Goal: Transaction & Acquisition: Book appointment/travel/reservation

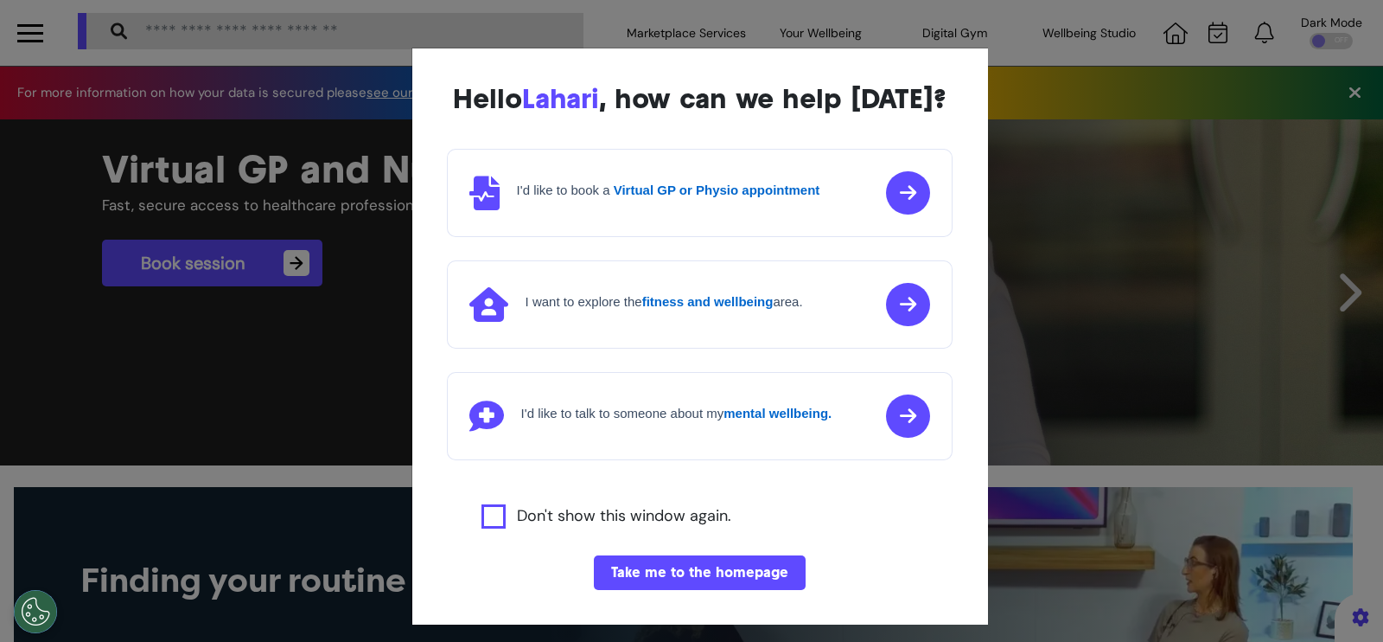
click at [718, 590] on button "Take me to the homepage" at bounding box center [700, 572] width 212 height 35
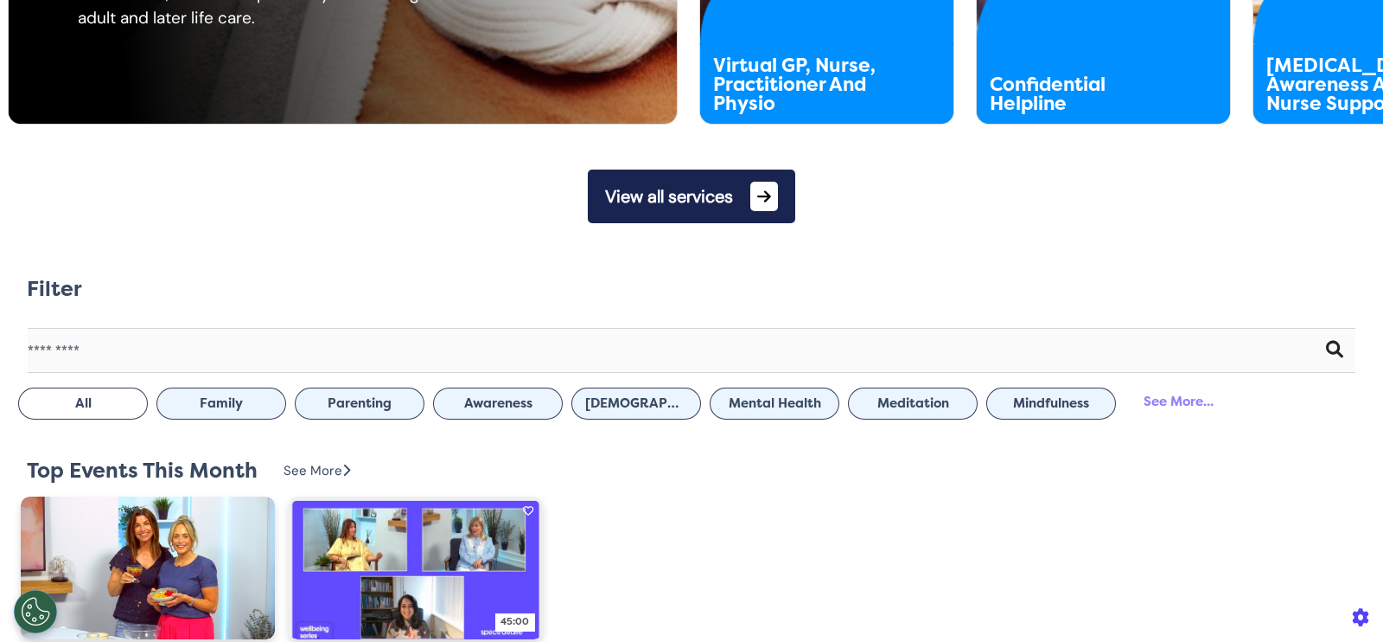
scroll to position [756, 0]
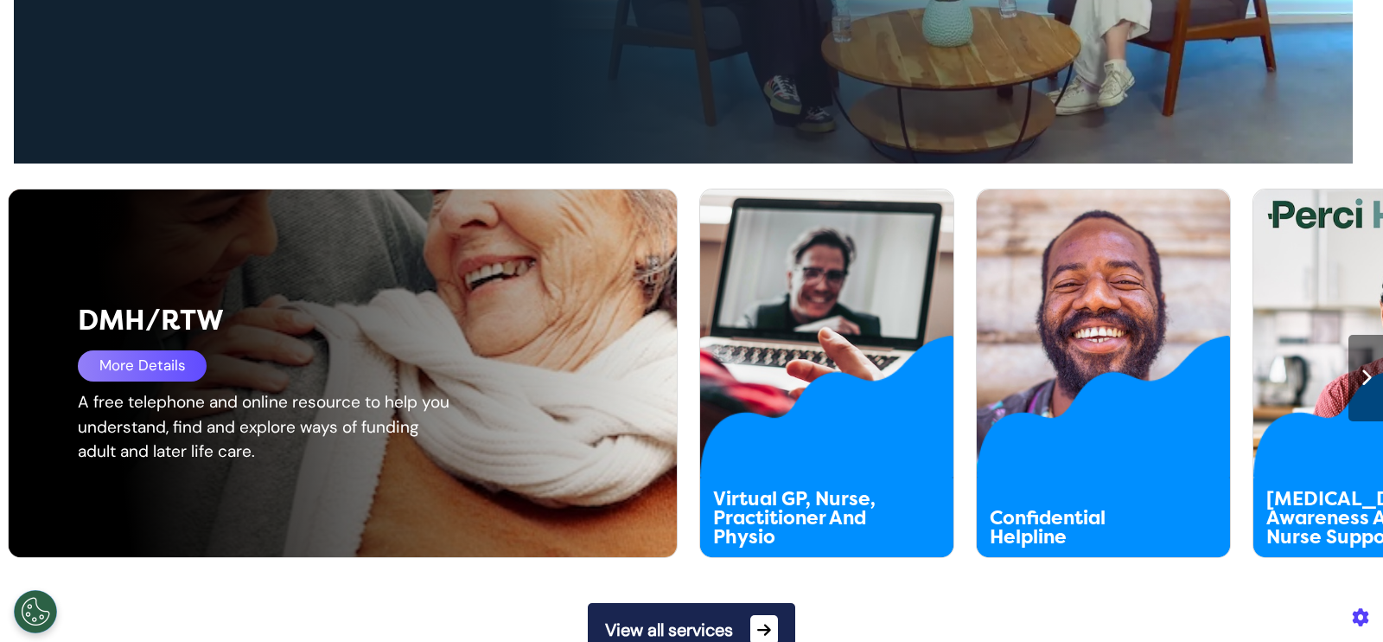
click at [154, 365] on div "More Details" at bounding box center [142, 365] width 129 height 31
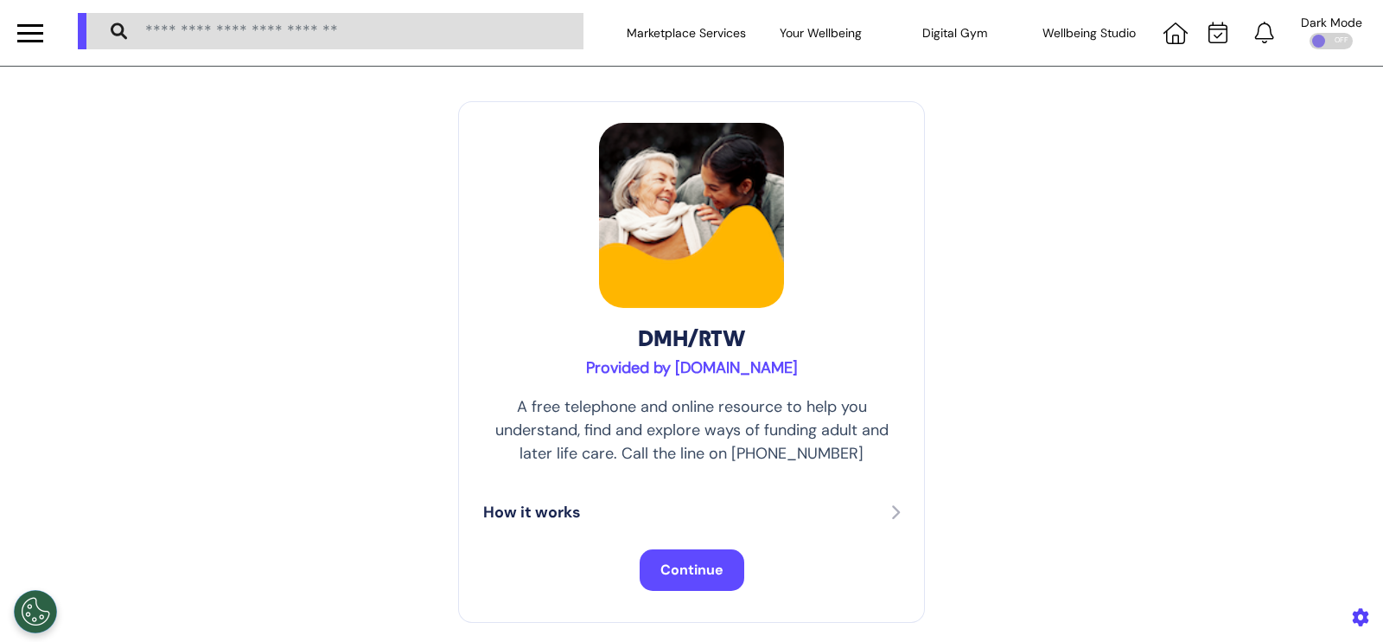
click at [687, 565] on span "Continue" at bounding box center [692, 569] width 63 height 18
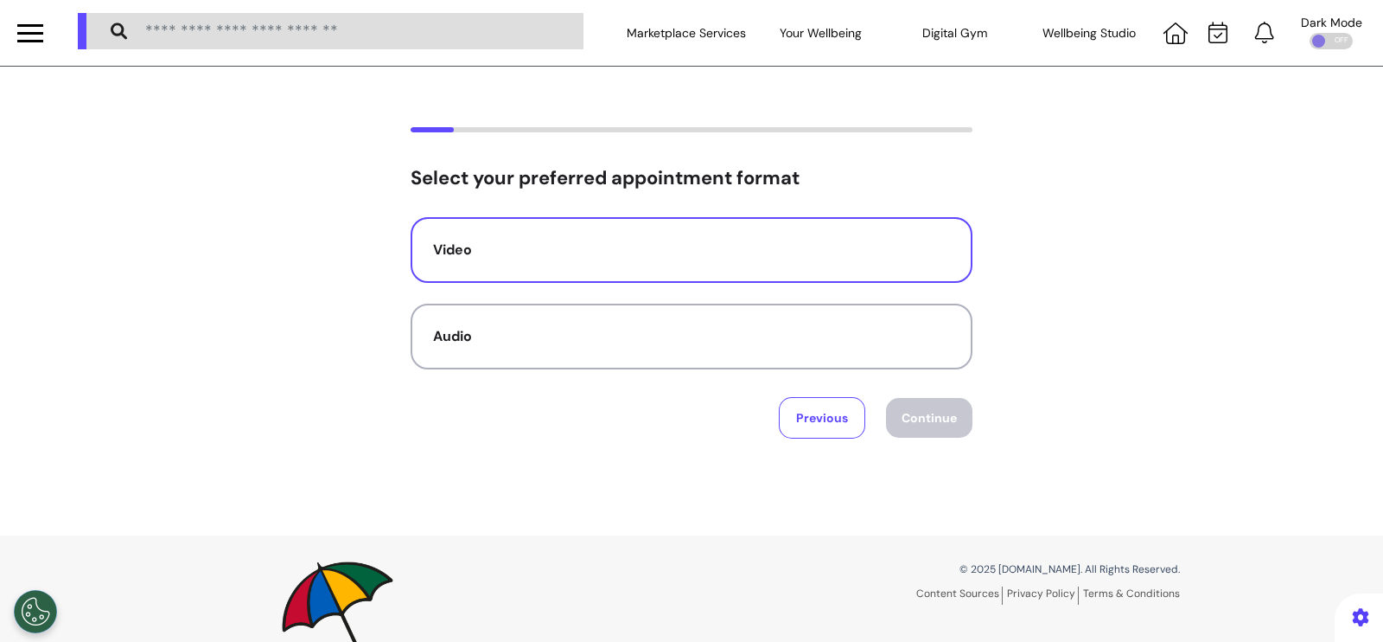
click at [660, 260] on button "Video" at bounding box center [692, 250] width 562 height 66
click at [893, 415] on button "Continue" at bounding box center [929, 418] width 86 height 40
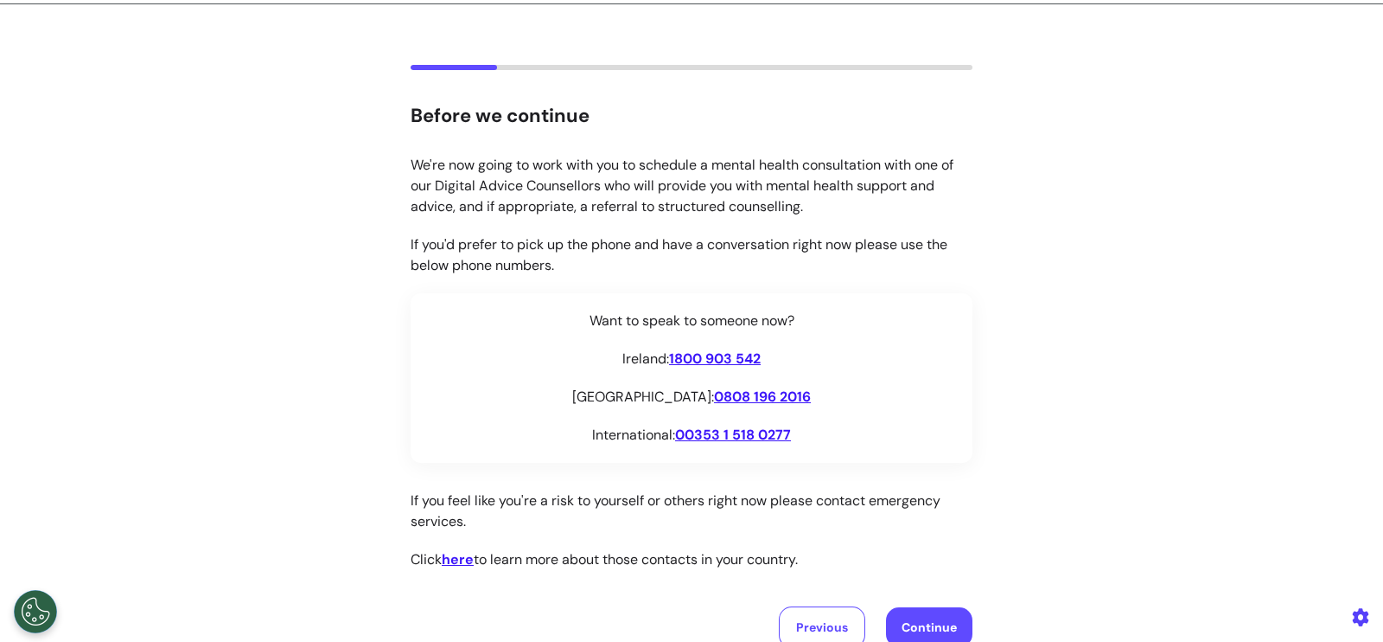
scroll to position [107, 0]
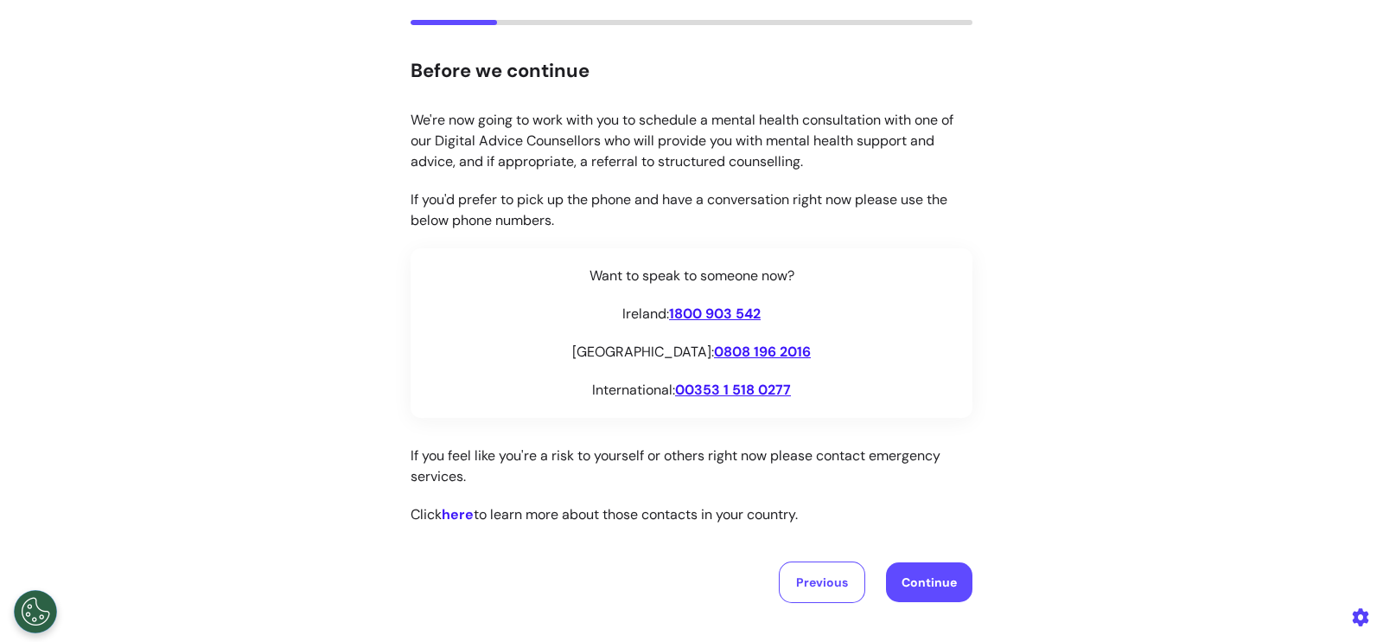
click at [462, 512] on link "here" at bounding box center [458, 514] width 32 height 18
click at [450, 515] on link "here" at bounding box center [458, 514] width 32 height 18
click at [450, 516] on link "here" at bounding box center [458, 514] width 32 height 18
click at [952, 568] on button "Continue" at bounding box center [929, 582] width 86 height 40
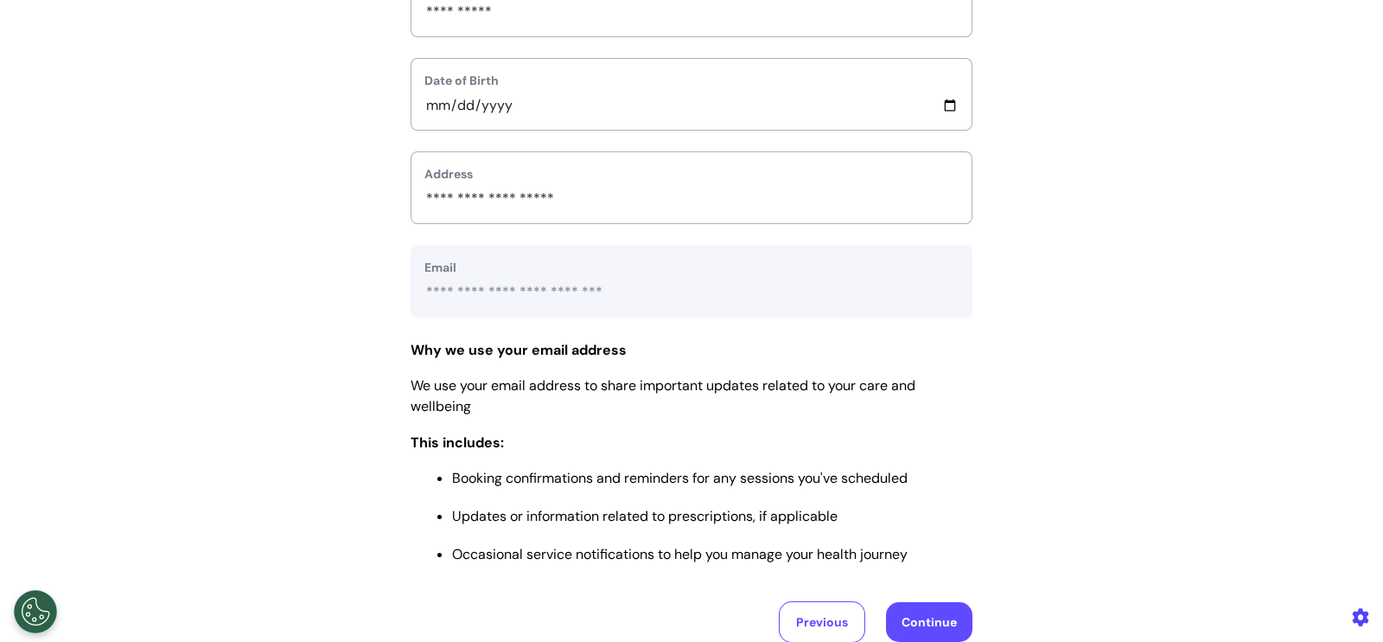
scroll to position [816, 0]
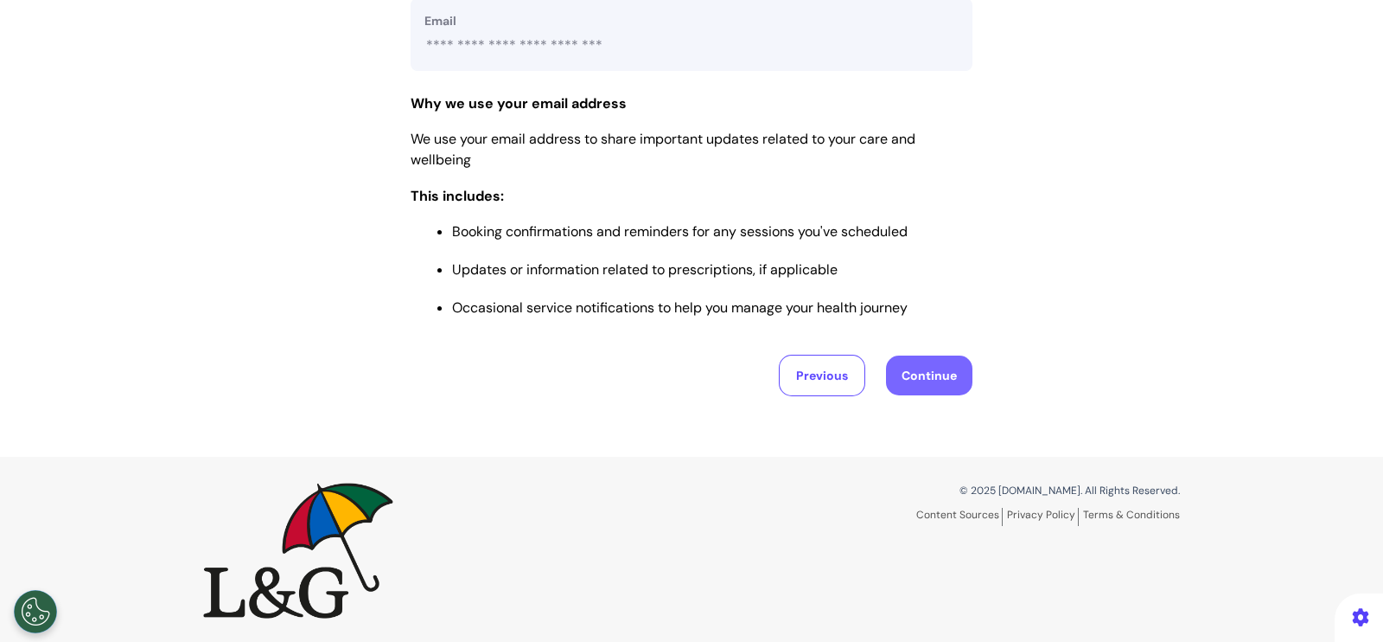
click at [933, 372] on button "Continue" at bounding box center [929, 375] width 86 height 40
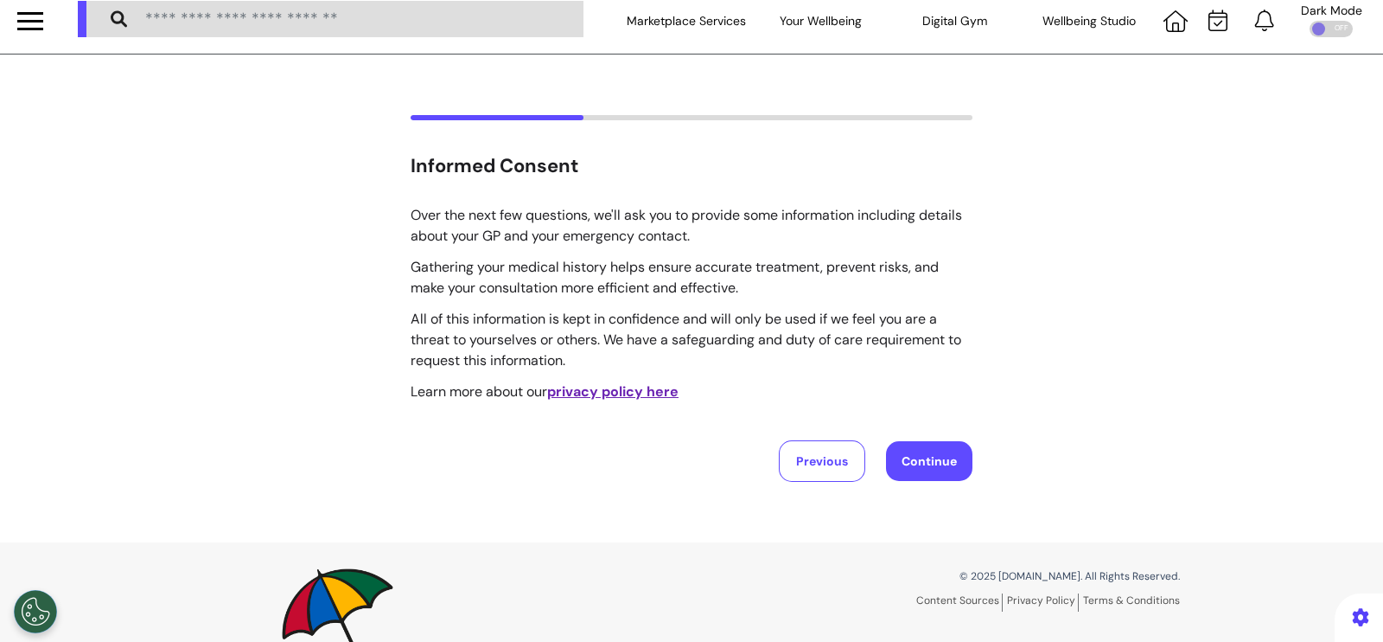
scroll to position [0, 0]
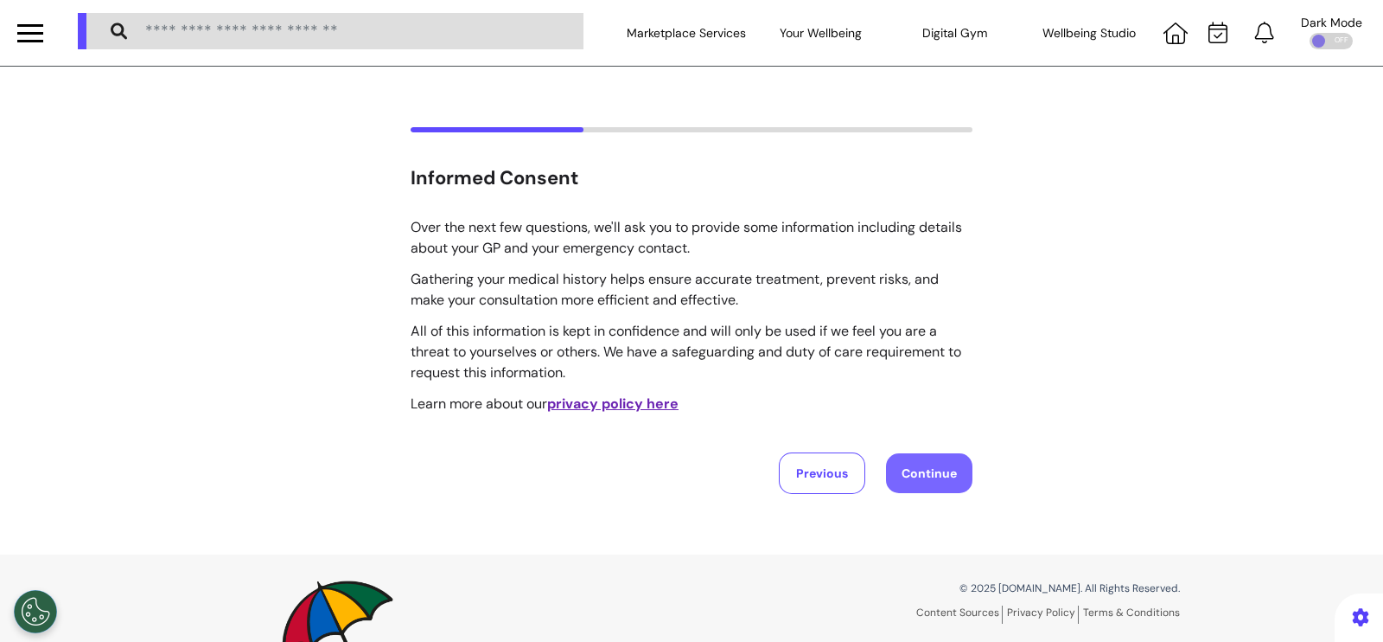
click at [914, 477] on button "Continue" at bounding box center [929, 473] width 86 height 40
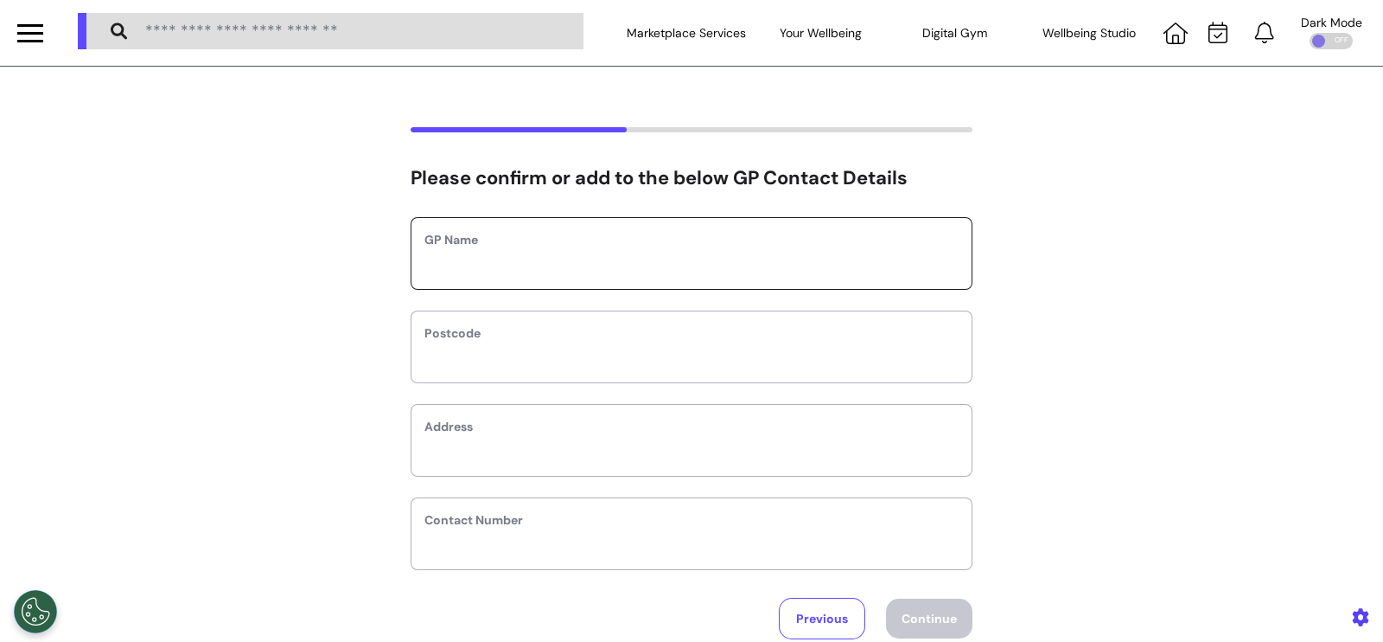
click at [651, 267] on input "text" at bounding box center [692, 264] width 534 height 22
type input "*********"
type input "*"
select select
type input "**"
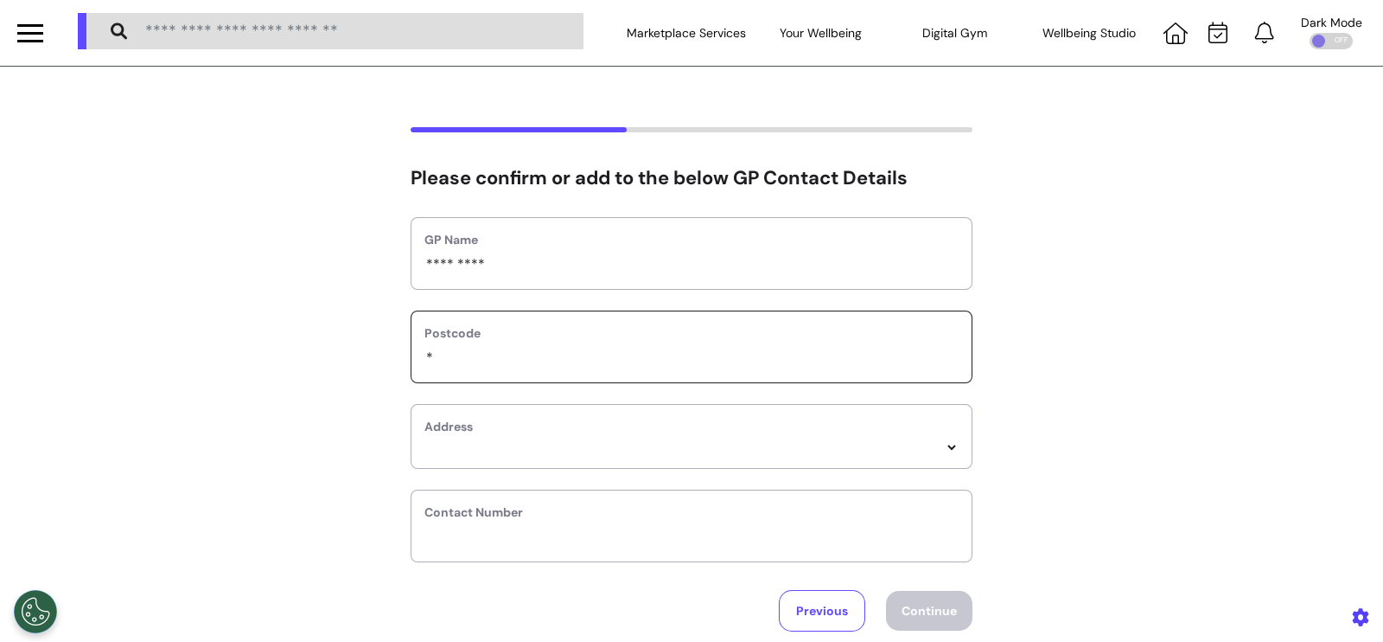
select select
type input "***"
select select
type input "****"
select select
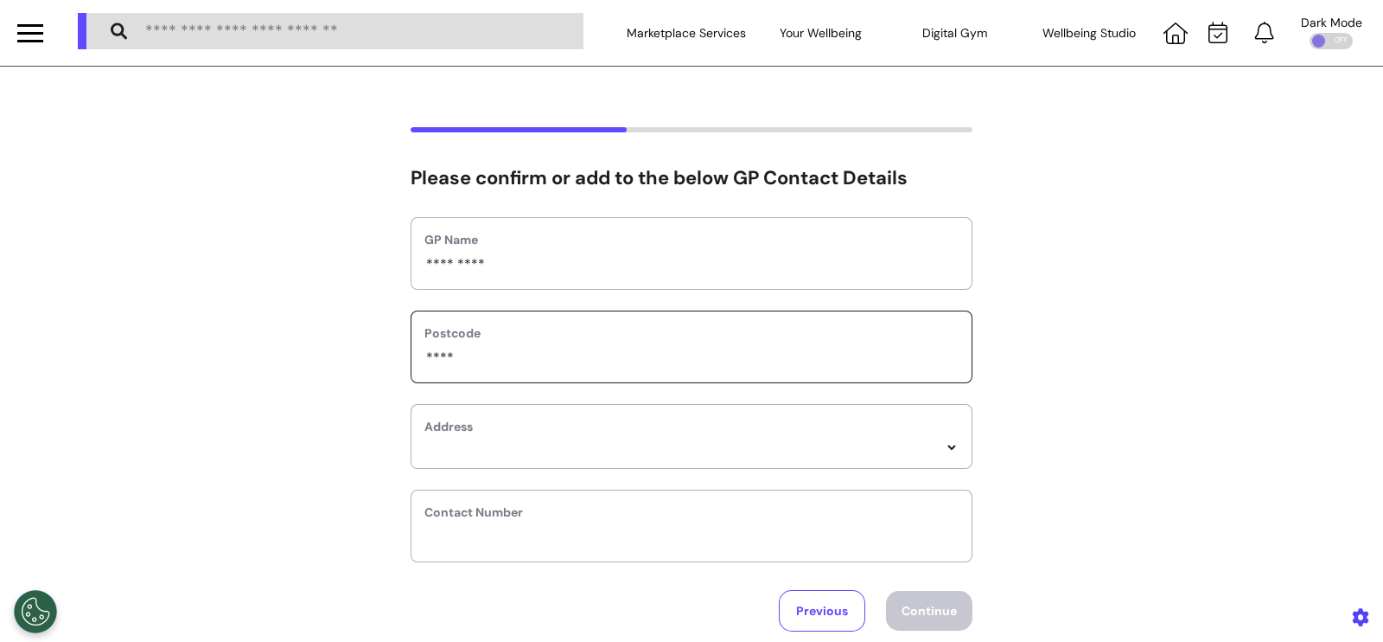
type input "*****"
select select
type input "******"
select select
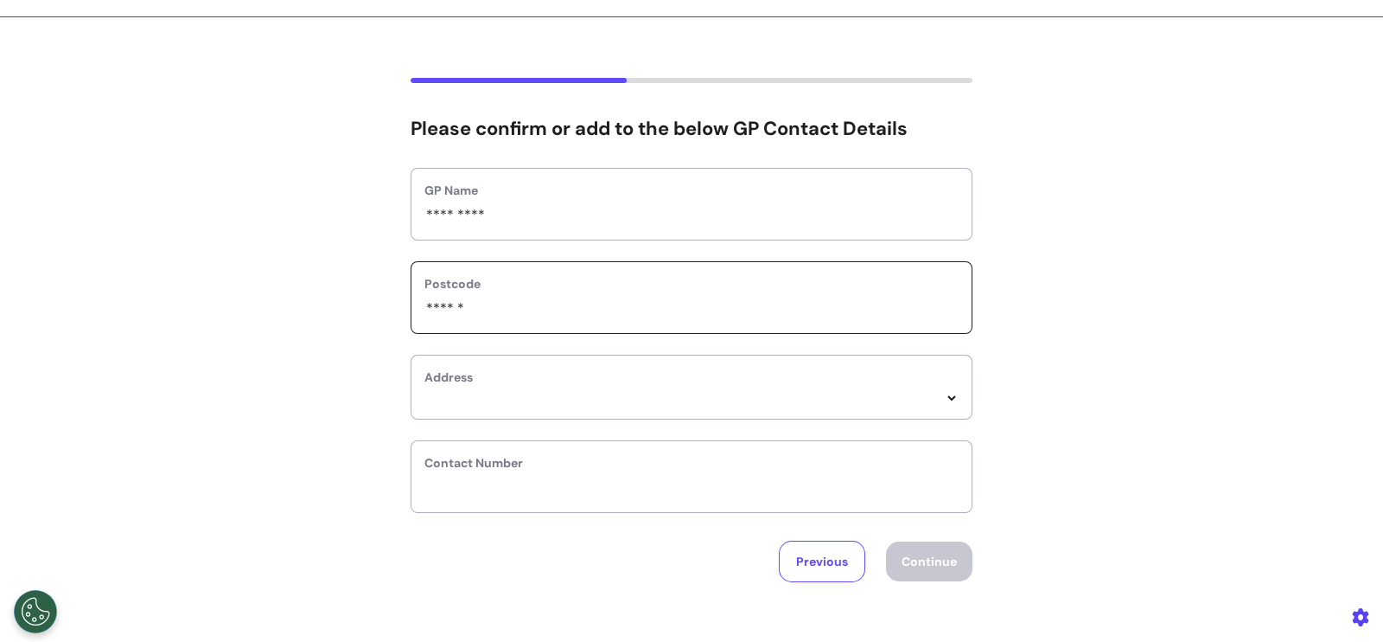
scroll to position [70, 0]
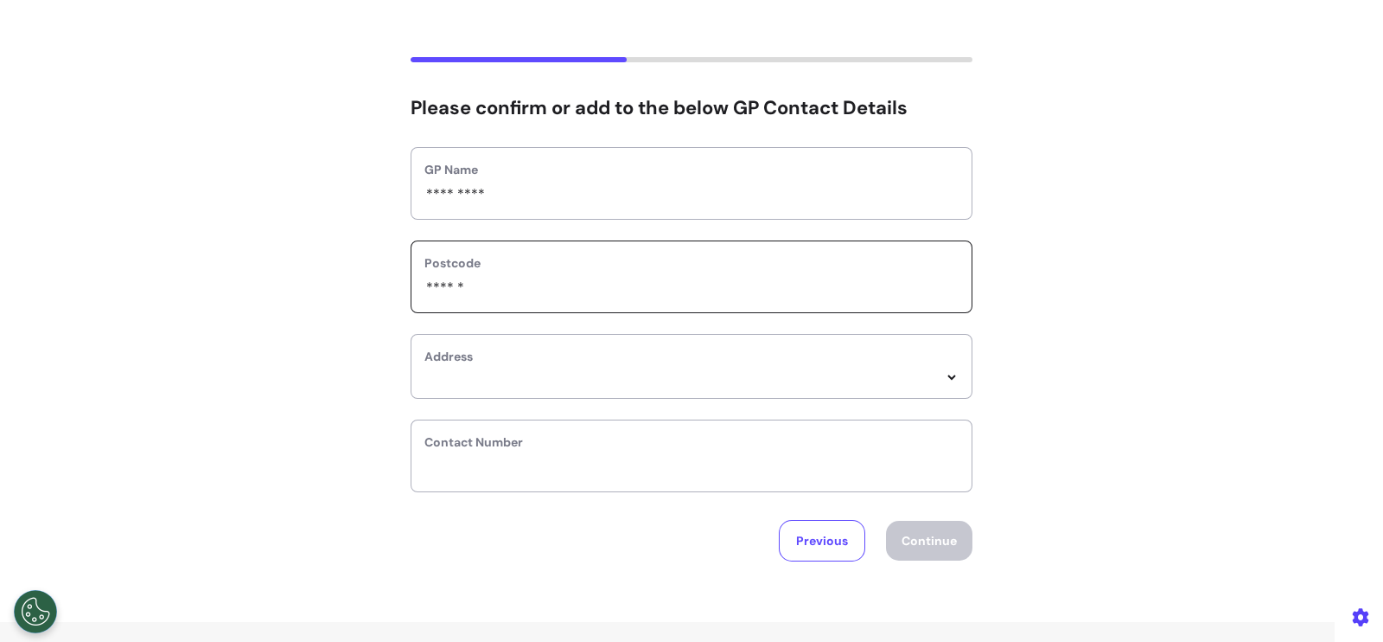
type input "******"
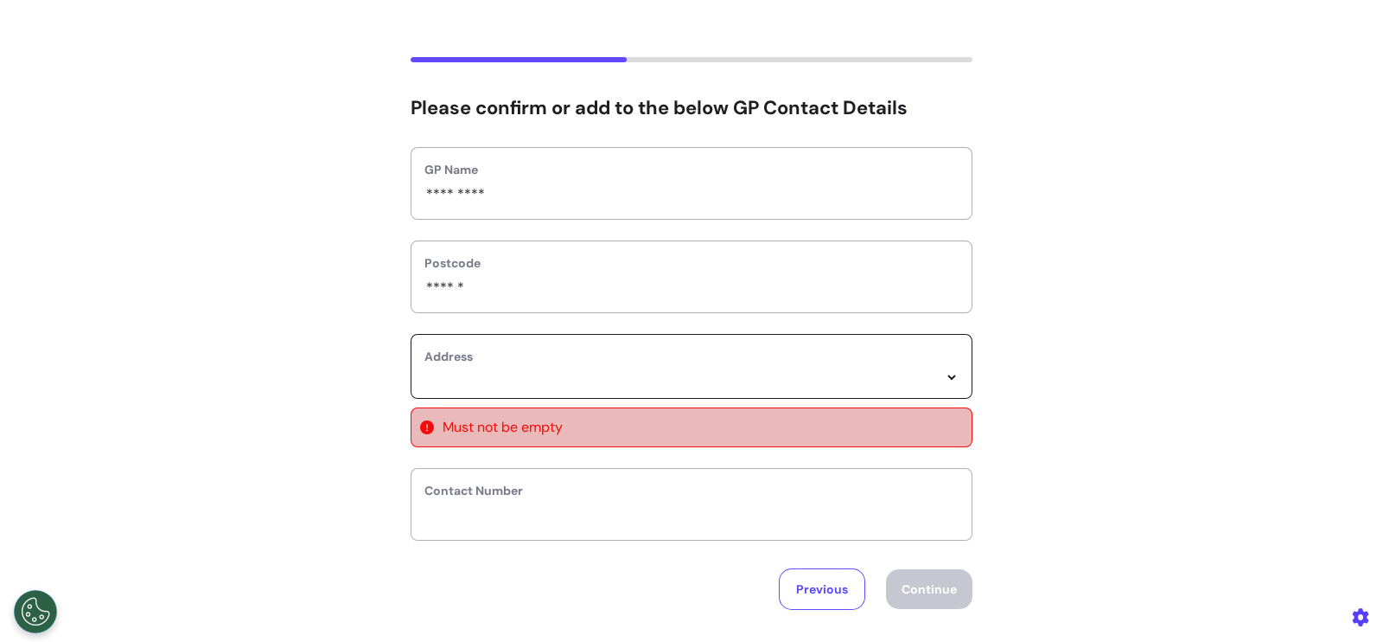
click at [587, 385] on select "*****" at bounding box center [692, 377] width 534 height 15
select select
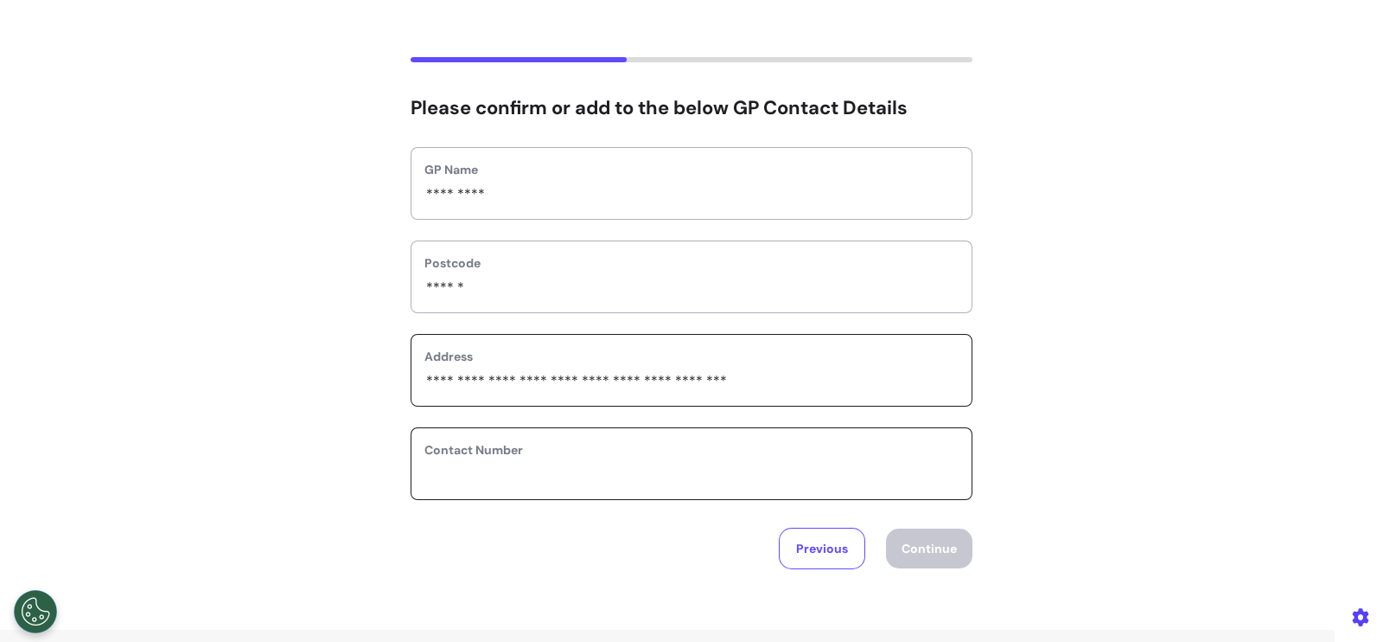
click at [666, 482] on input "phone" at bounding box center [692, 474] width 534 height 22
type input "********"
click at [923, 555] on button "Continue" at bounding box center [929, 548] width 86 height 40
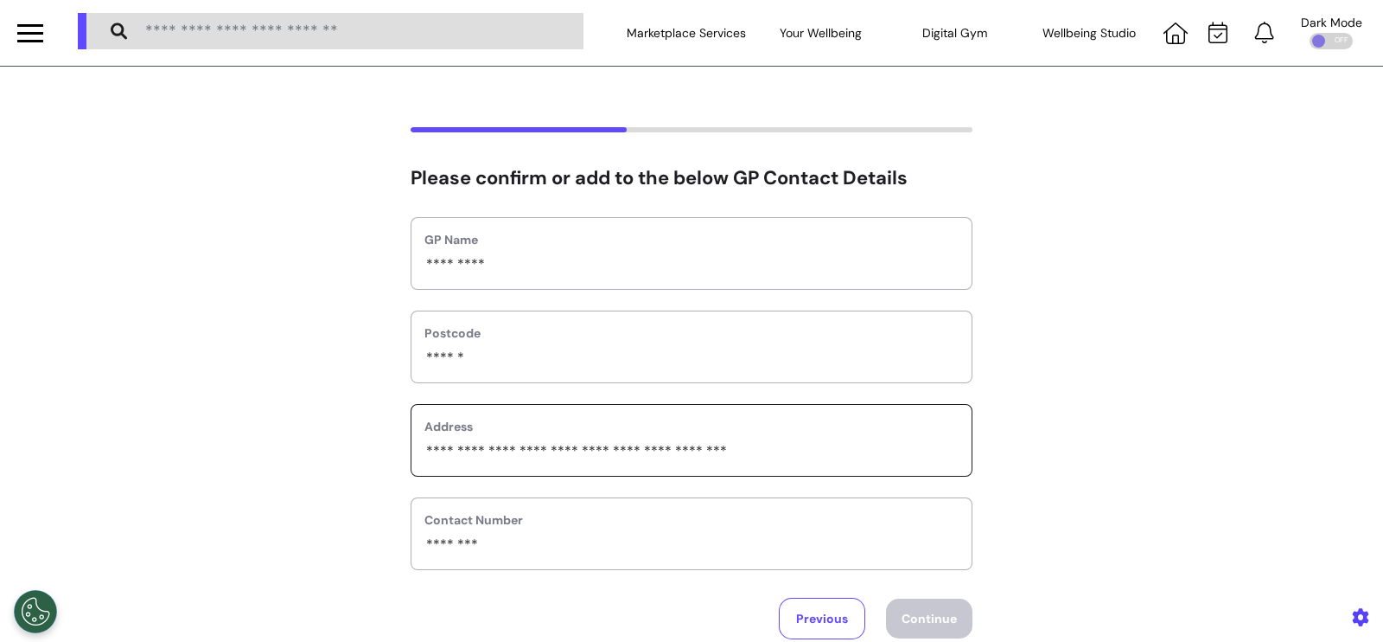
select select "**********"
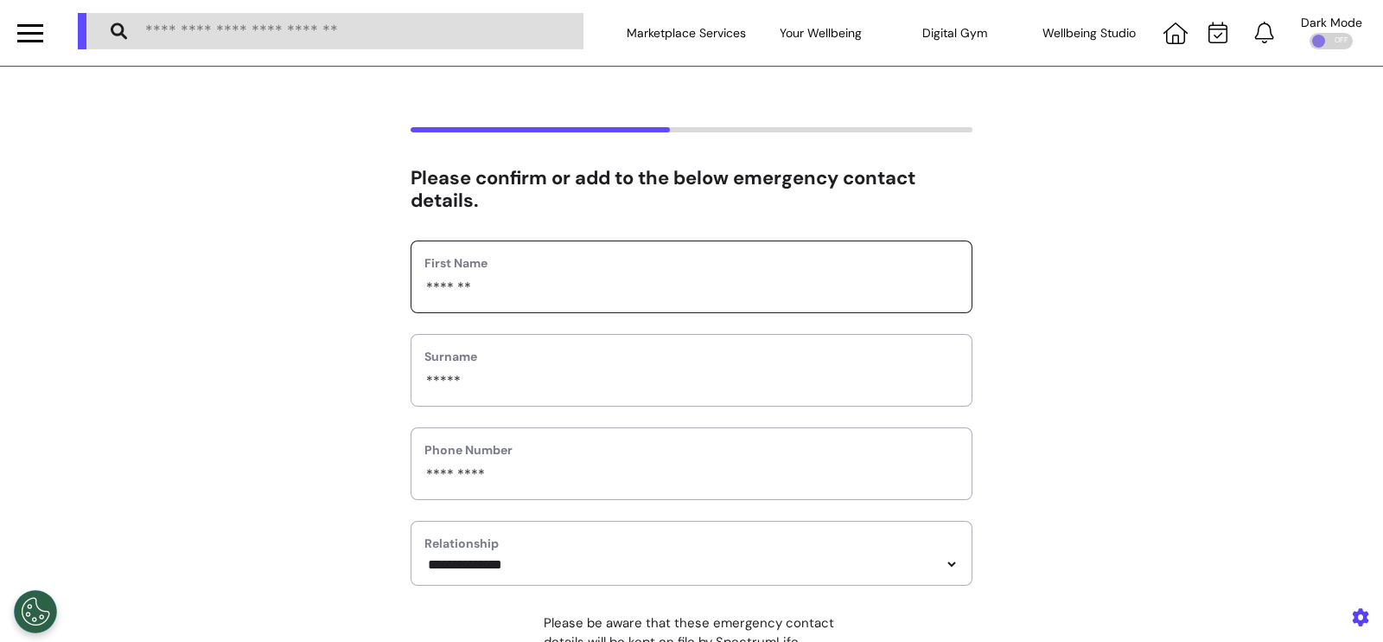
click at [446, 289] on input "*******" at bounding box center [692, 288] width 534 height 22
type input "*"
type input "*******"
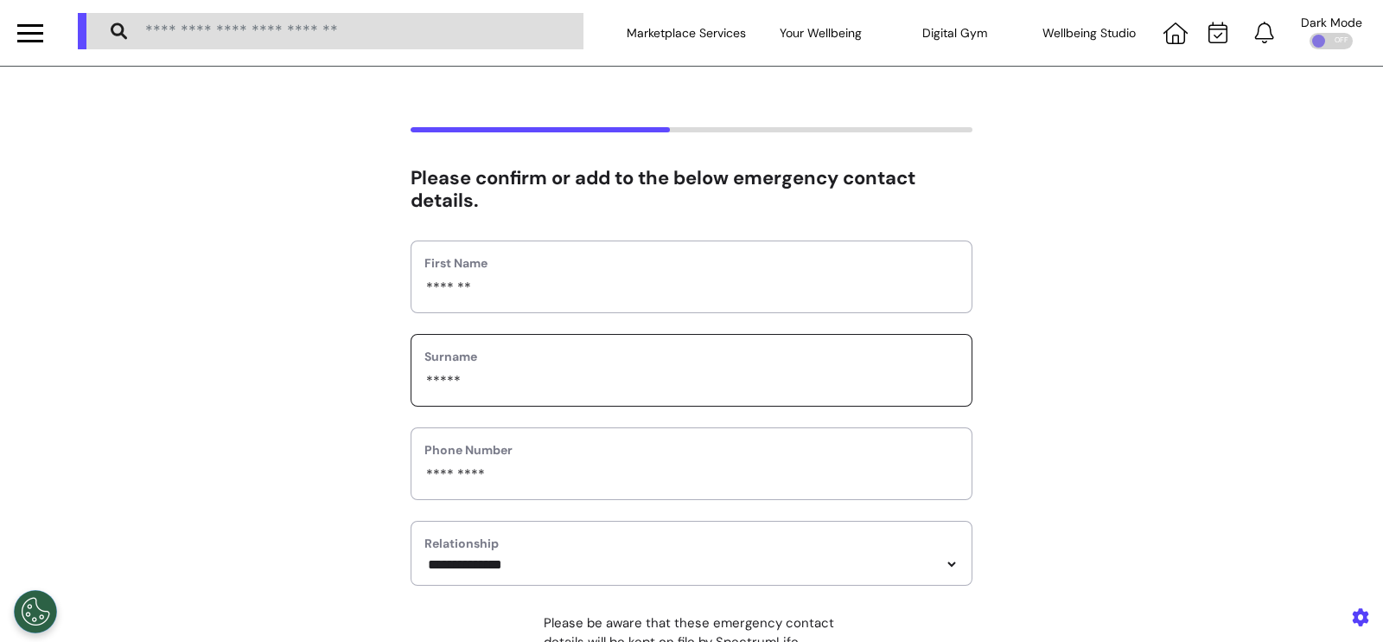
click at [437, 378] on input "*****" at bounding box center [692, 381] width 534 height 22
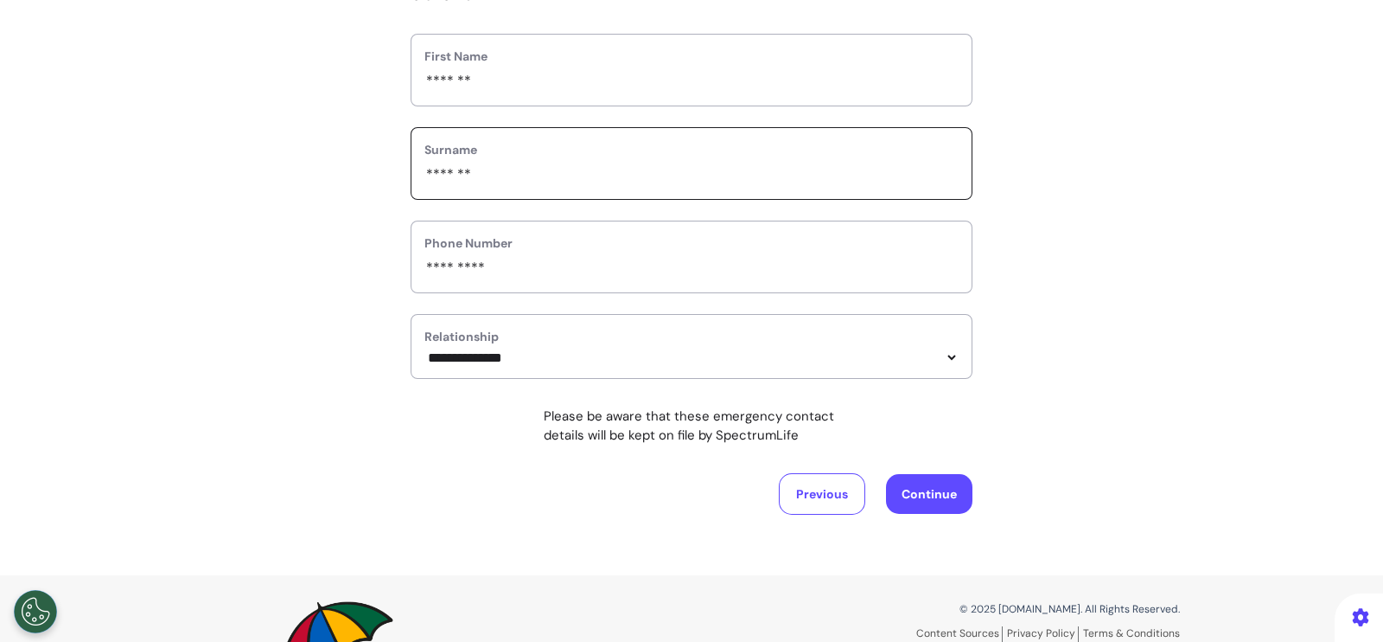
scroll to position [211, 0]
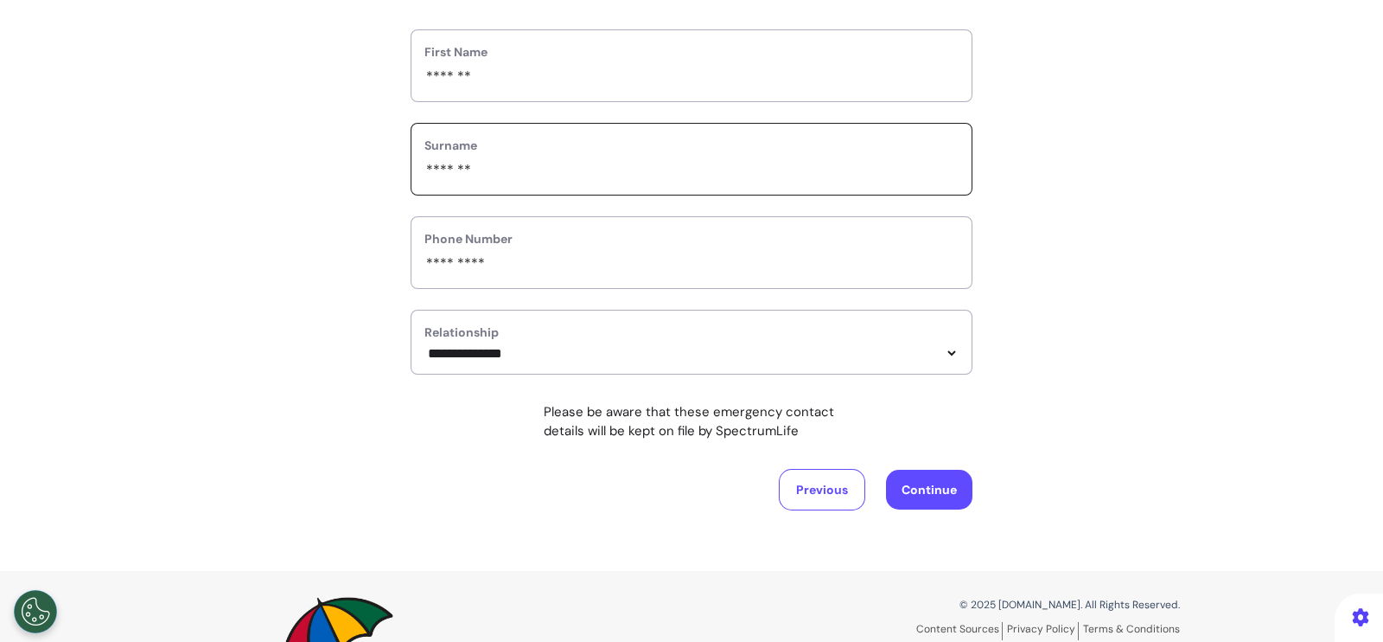
type input "*******"
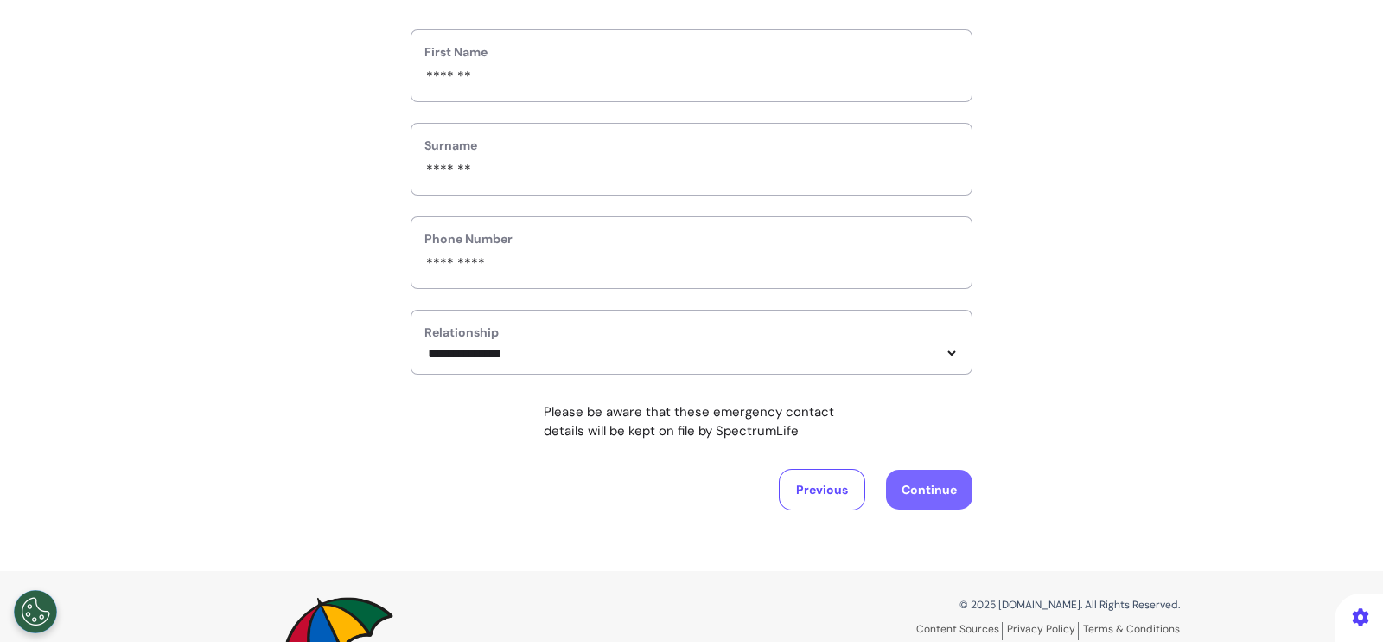
click at [934, 493] on button "Continue" at bounding box center [929, 489] width 86 height 40
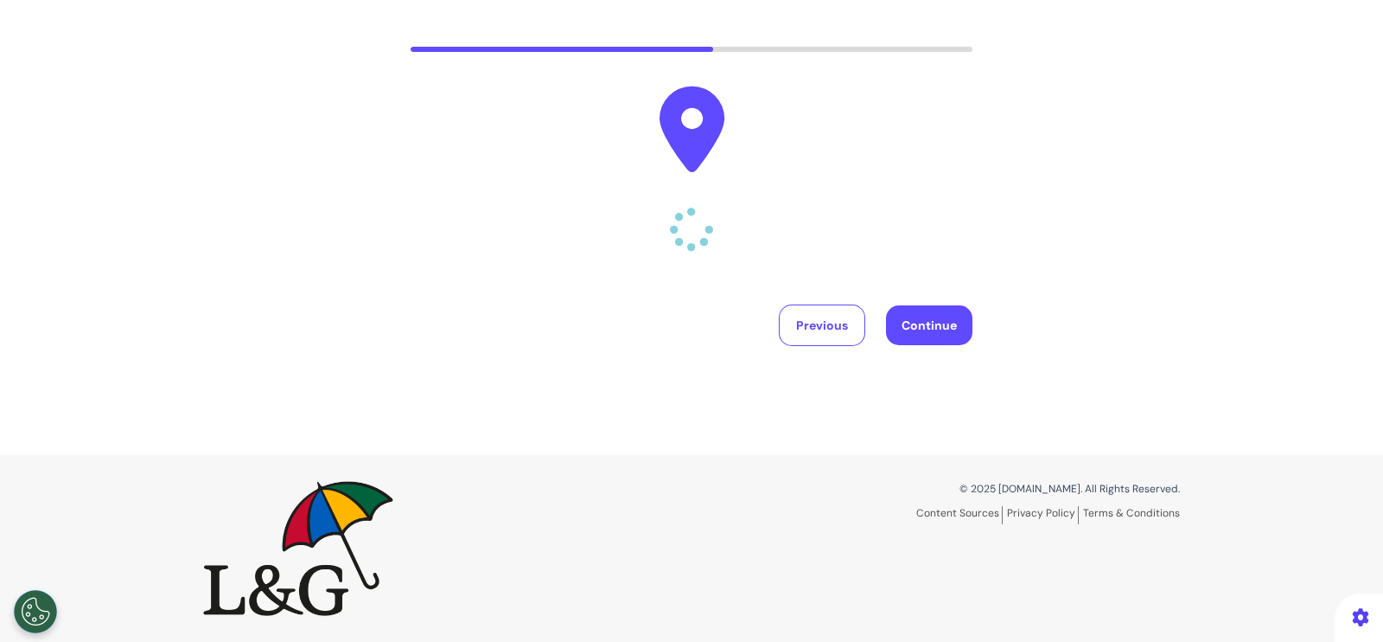
scroll to position [0, 0]
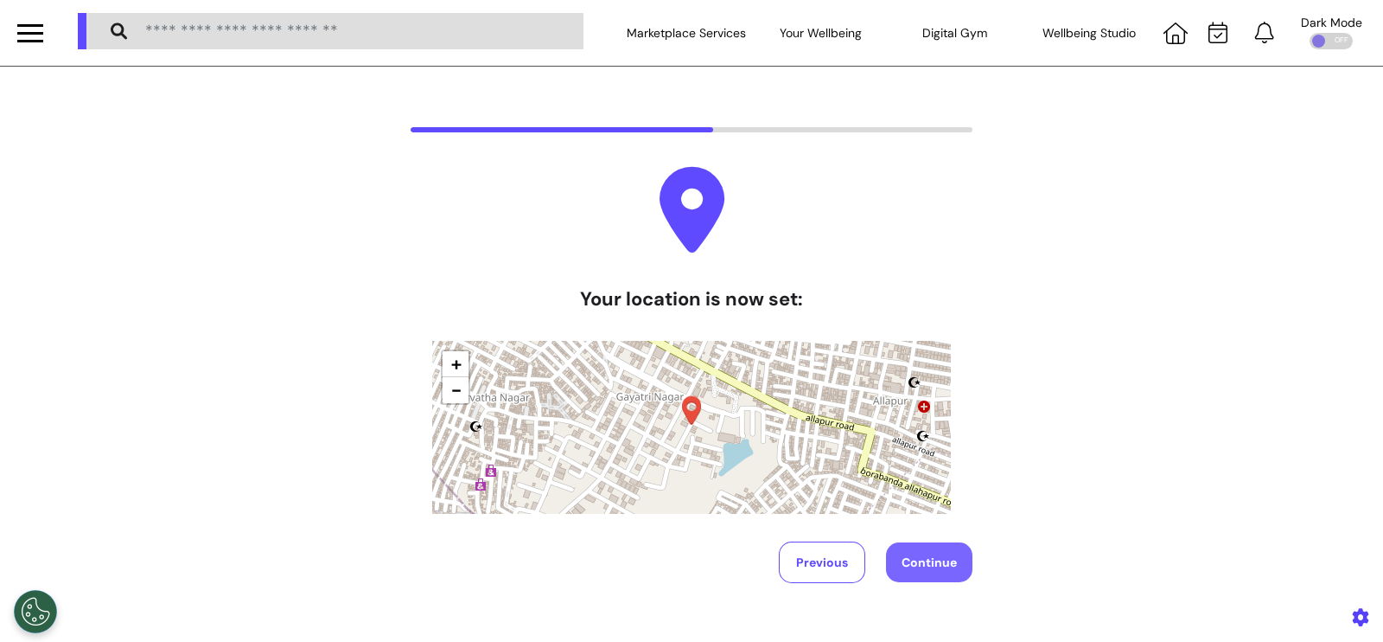
click at [925, 557] on button "Continue" at bounding box center [929, 562] width 86 height 40
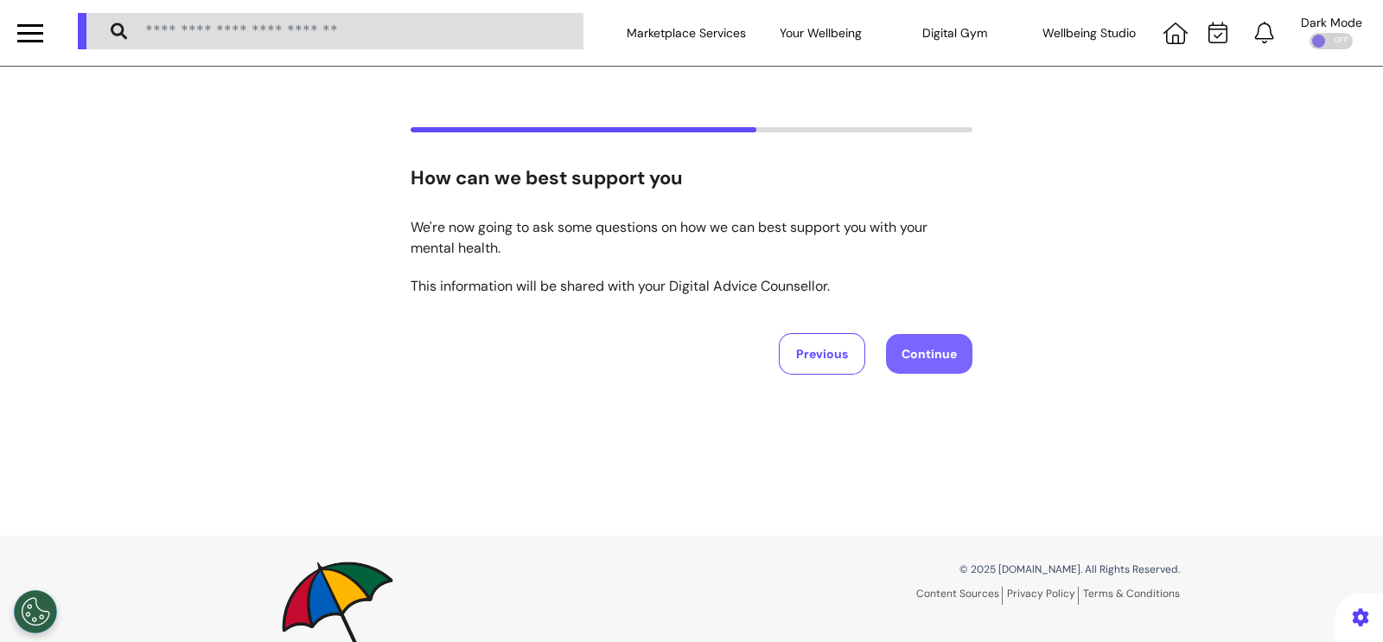
click at [923, 334] on button "Continue" at bounding box center [929, 354] width 86 height 40
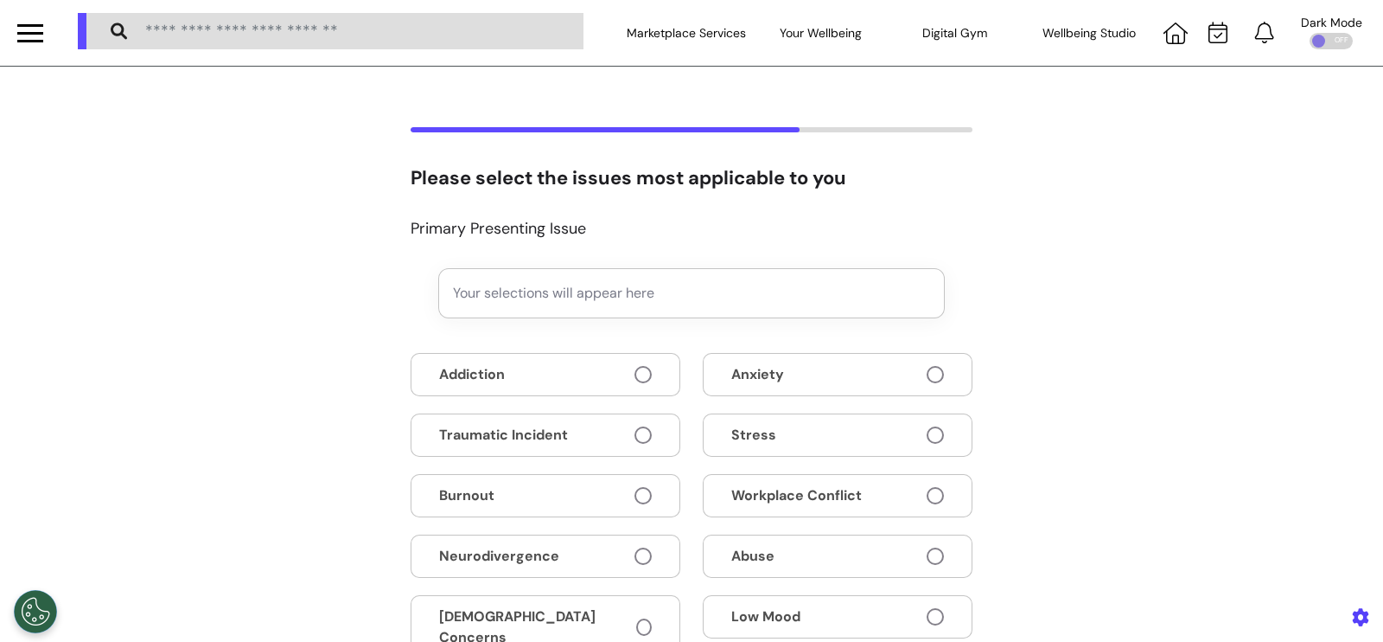
click at [597, 374] on button "Addiction" at bounding box center [546, 374] width 270 height 43
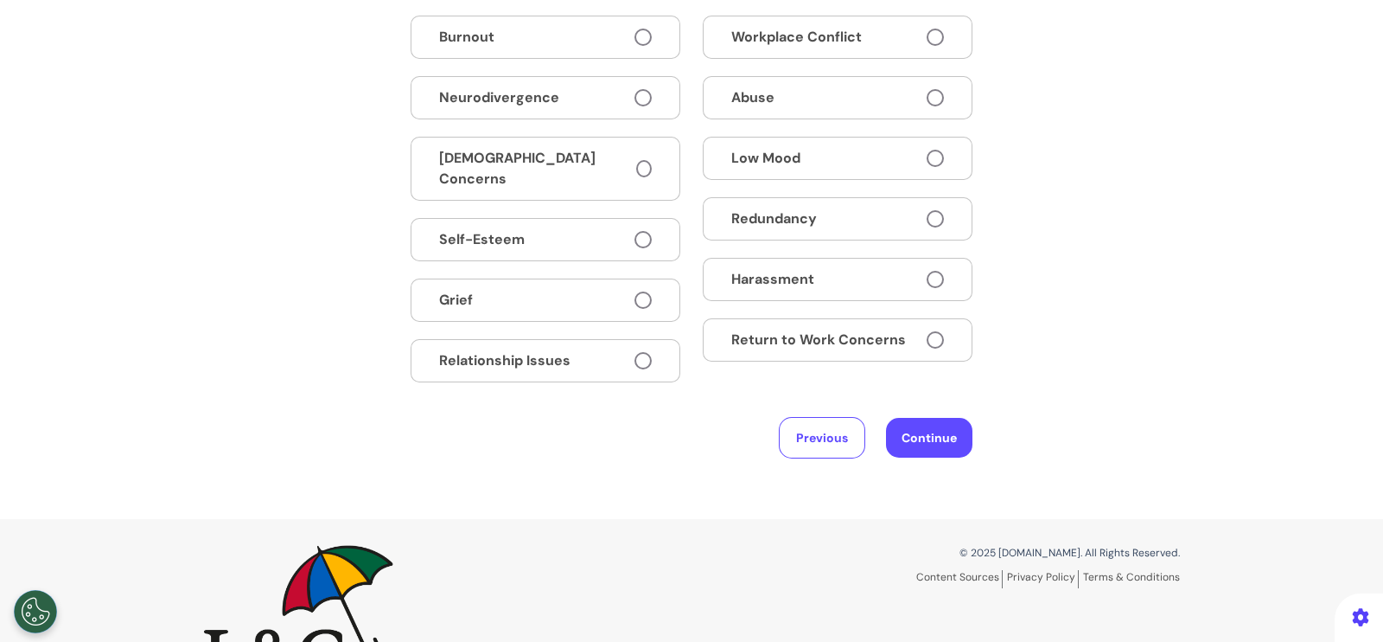
scroll to position [520, 0]
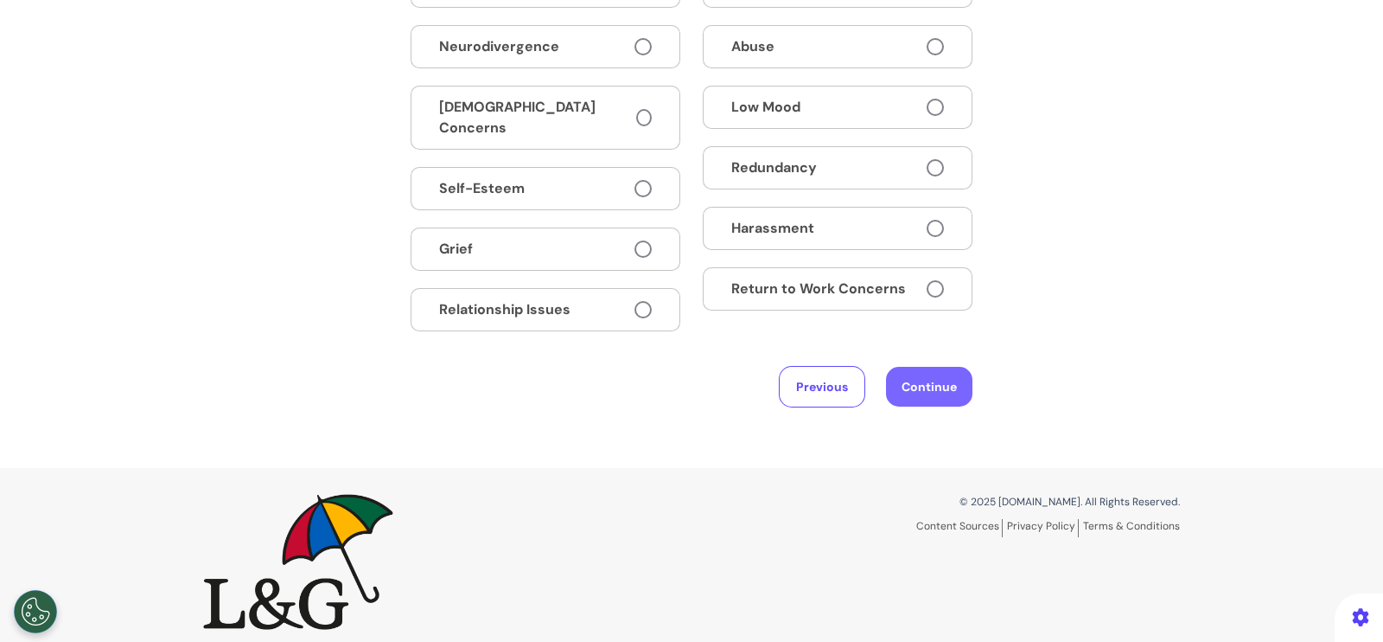
click at [920, 380] on button "Continue" at bounding box center [929, 387] width 86 height 40
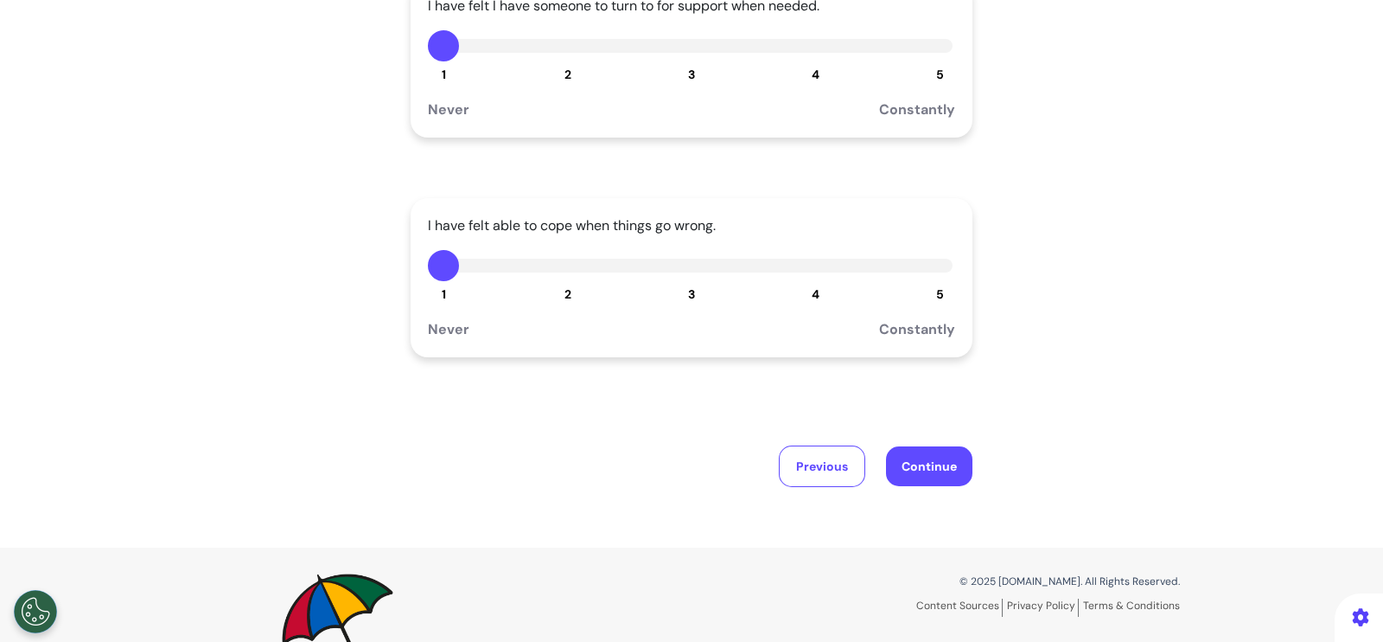
scroll to position [551, 0]
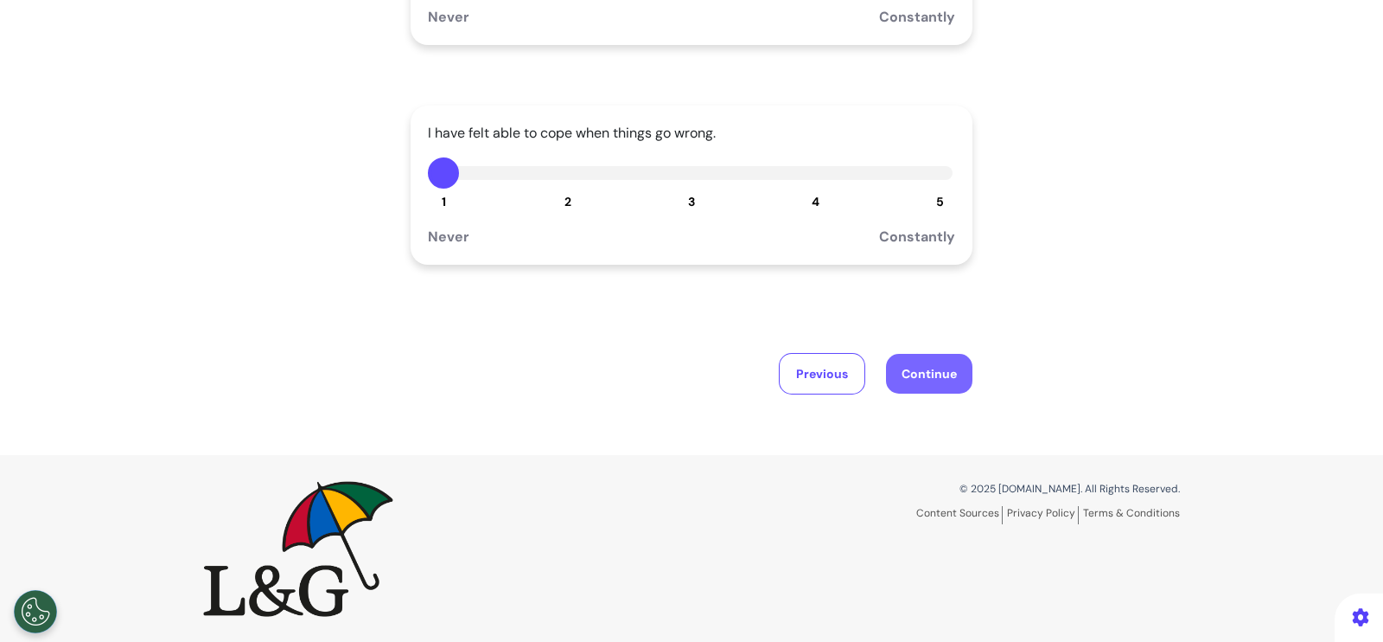
click at [911, 386] on button "Continue" at bounding box center [929, 374] width 86 height 40
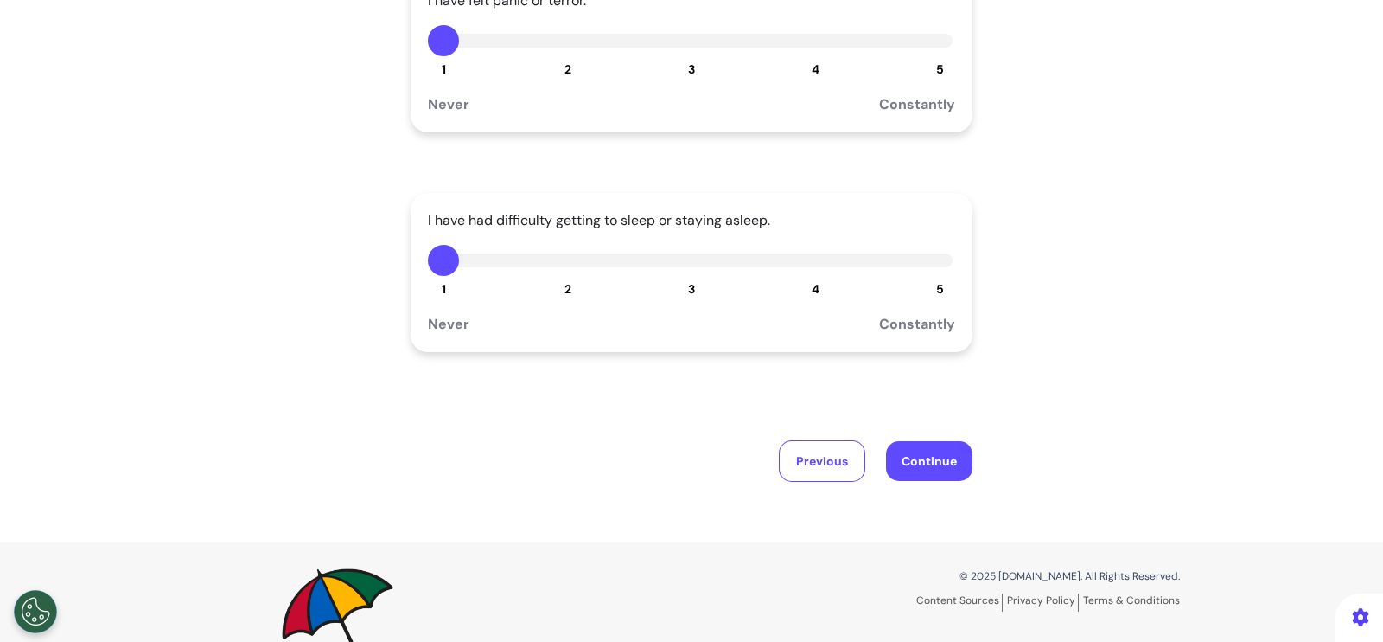
scroll to position [494, 0]
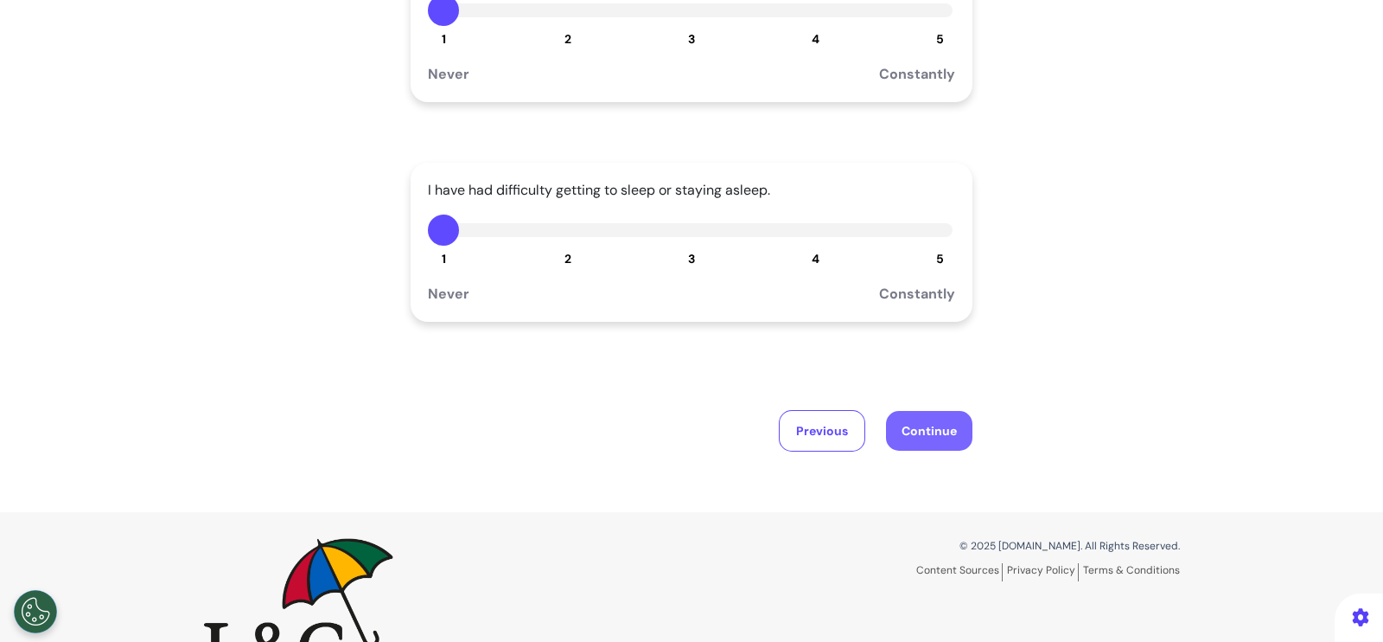
click at [918, 437] on button "Continue" at bounding box center [929, 431] width 86 height 40
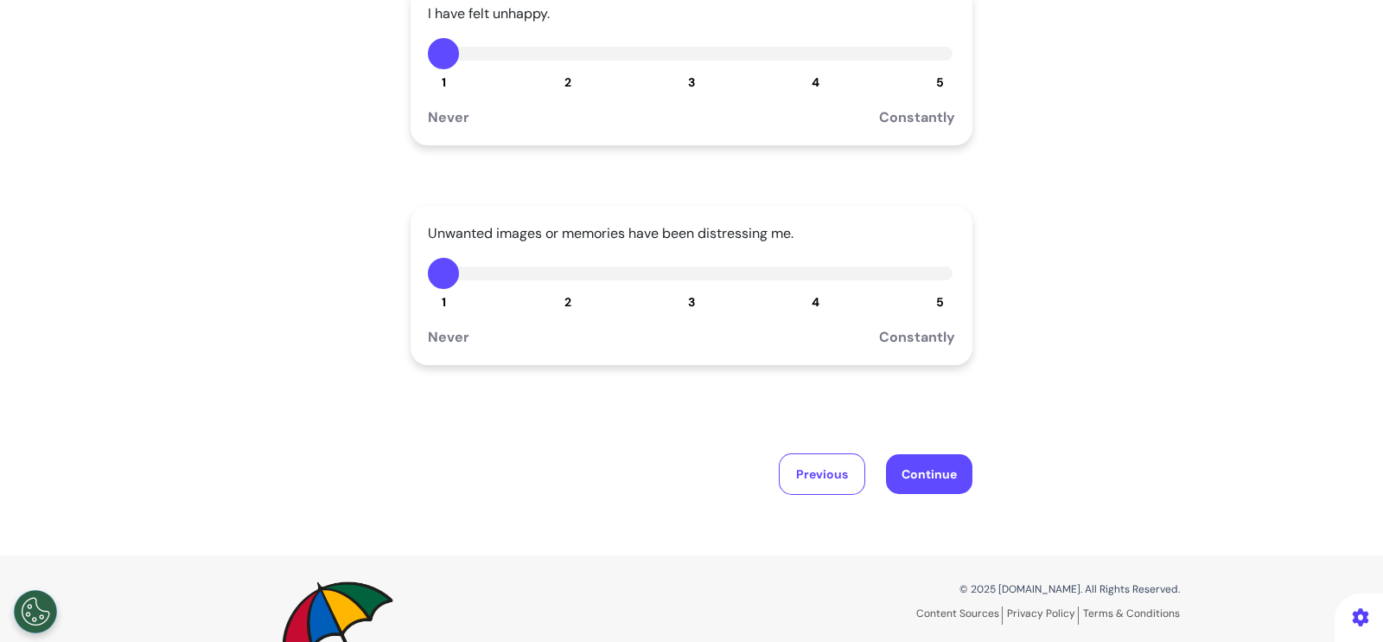
scroll to position [551, 0]
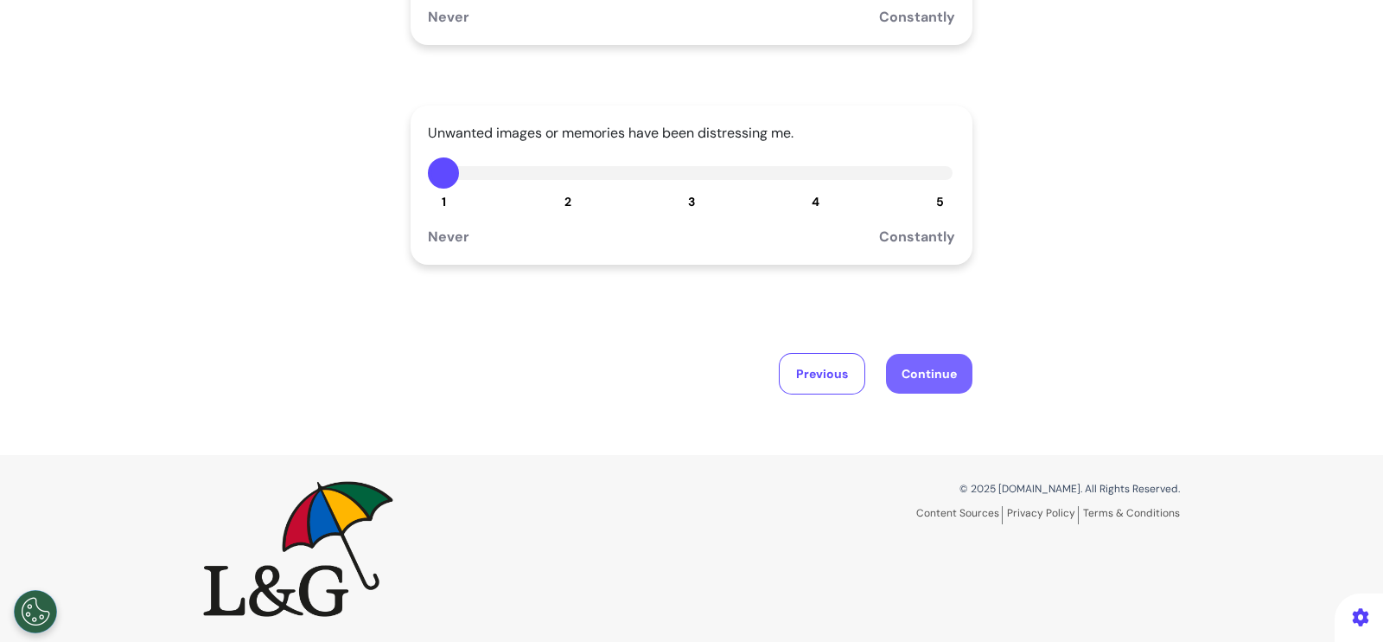
click at [894, 354] on button "Continue" at bounding box center [929, 374] width 86 height 40
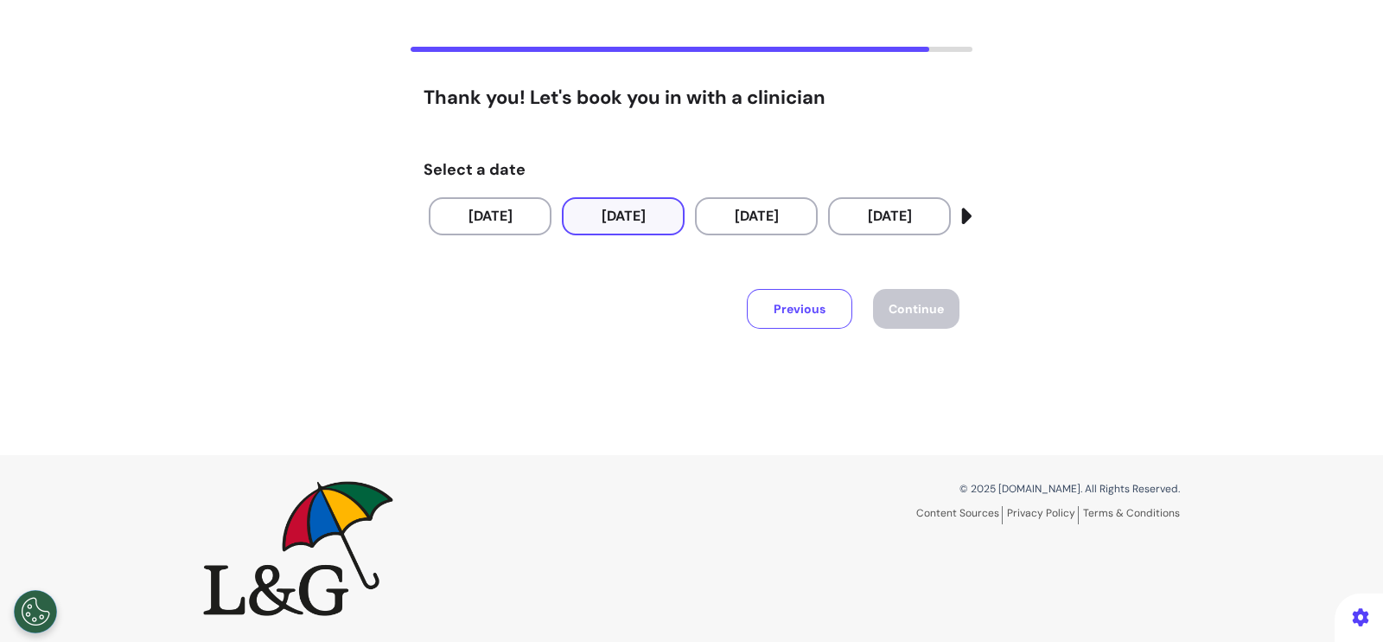
click at [591, 215] on button "25 Sep 2025" at bounding box center [623, 216] width 123 height 38
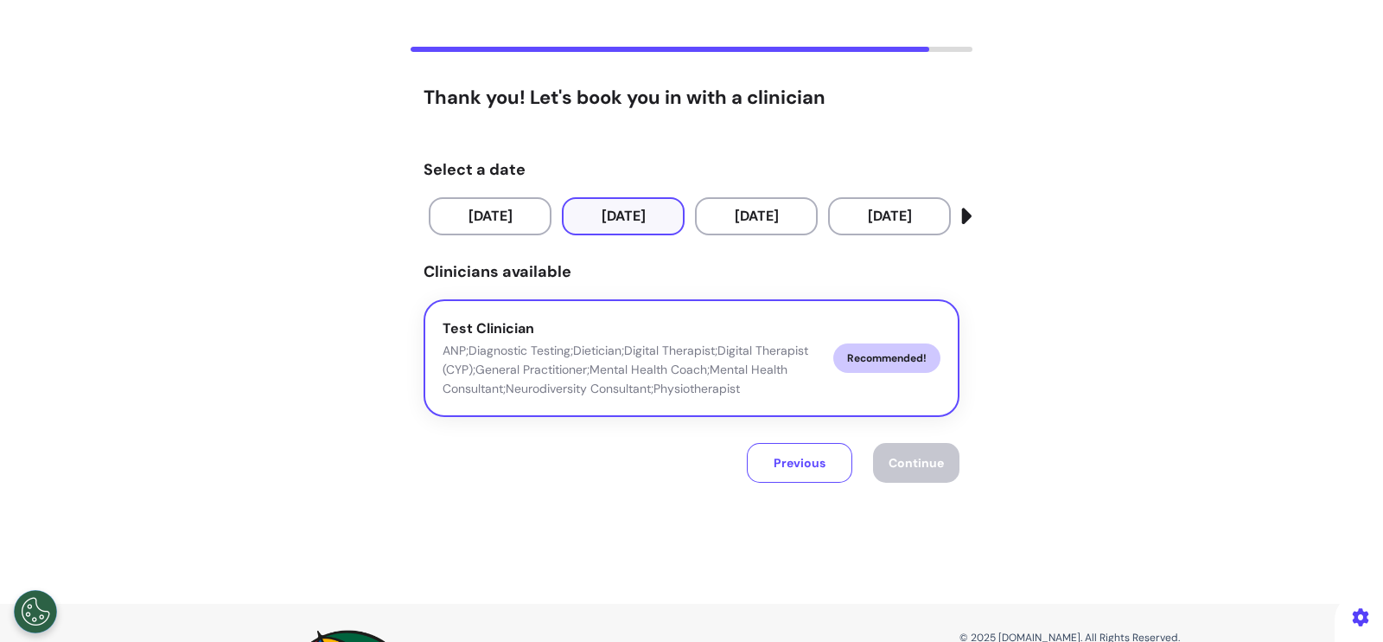
click at [605, 311] on button "Test Clinician ANP;Diagnostic Testing;Dietician;Digital Therapist;Digital Thera…" at bounding box center [692, 358] width 536 height 118
click at [902, 457] on span "Continue" at bounding box center [916, 463] width 55 height 16
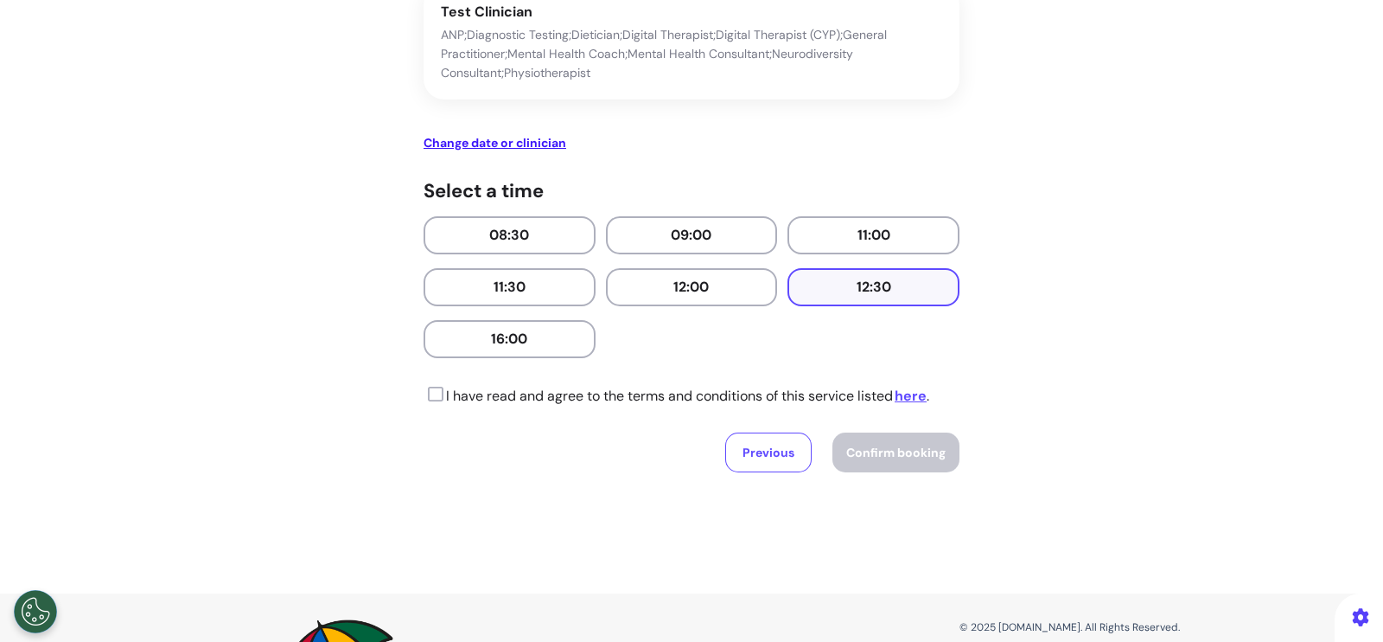
scroll to position [251, 0]
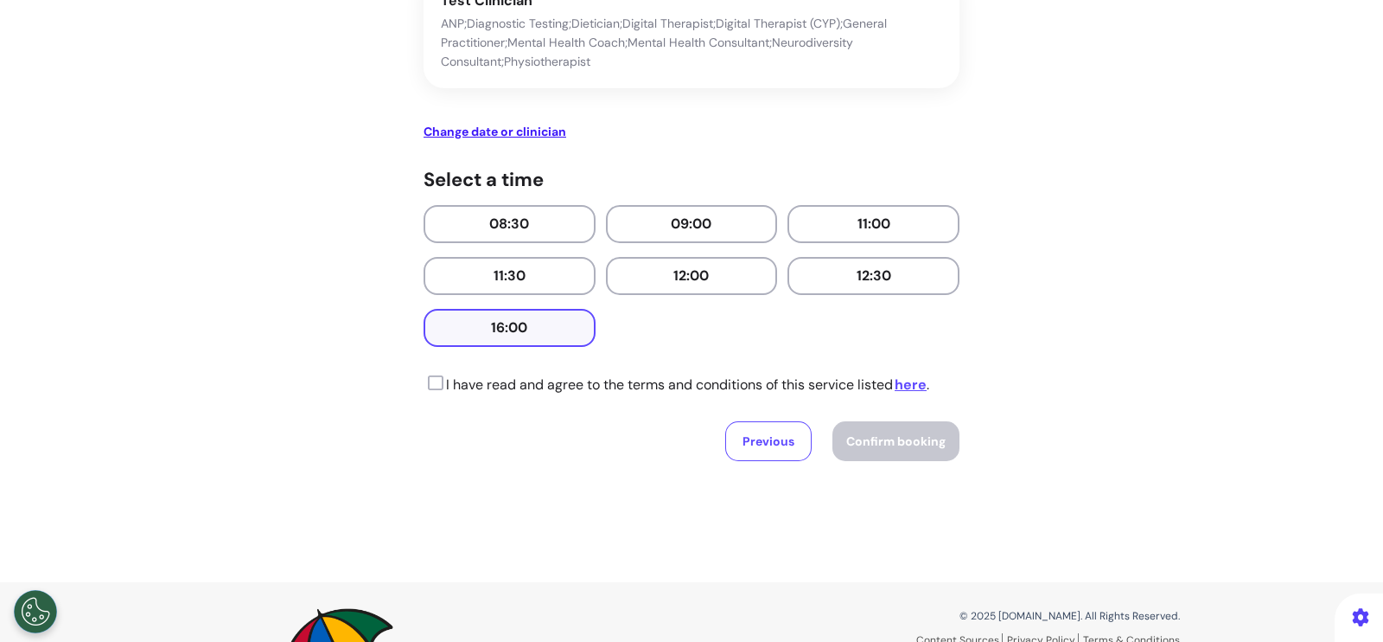
click at [508, 326] on button "16:00" at bounding box center [510, 328] width 172 height 38
click at [424, 384] on icon at bounding box center [434, 382] width 20 height 17
click at [902, 454] on button "Confirm booking" at bounding box center [896, 441] width 127 height 40
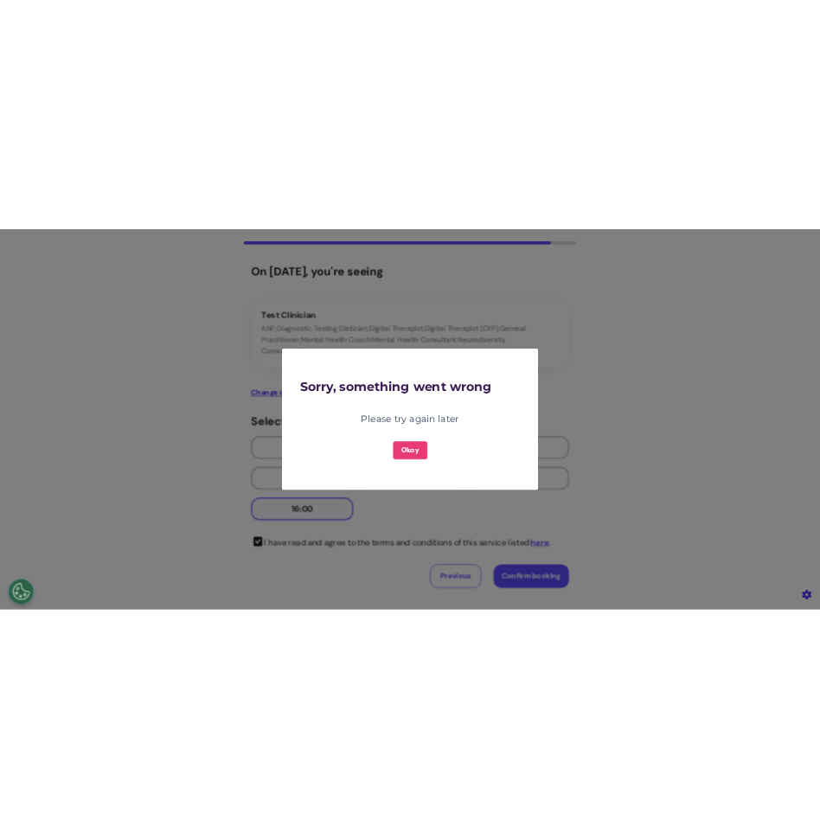
scroll to position [106, 0]
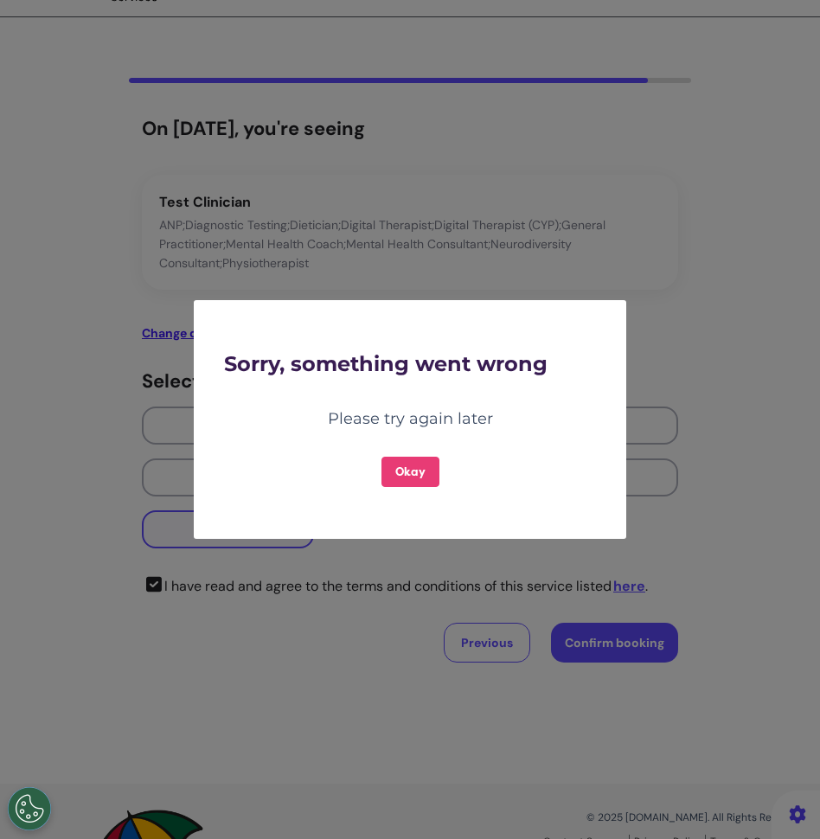
click at [422, 481] on button "Okay" at bounding box center [410, 472] width 58 height 30
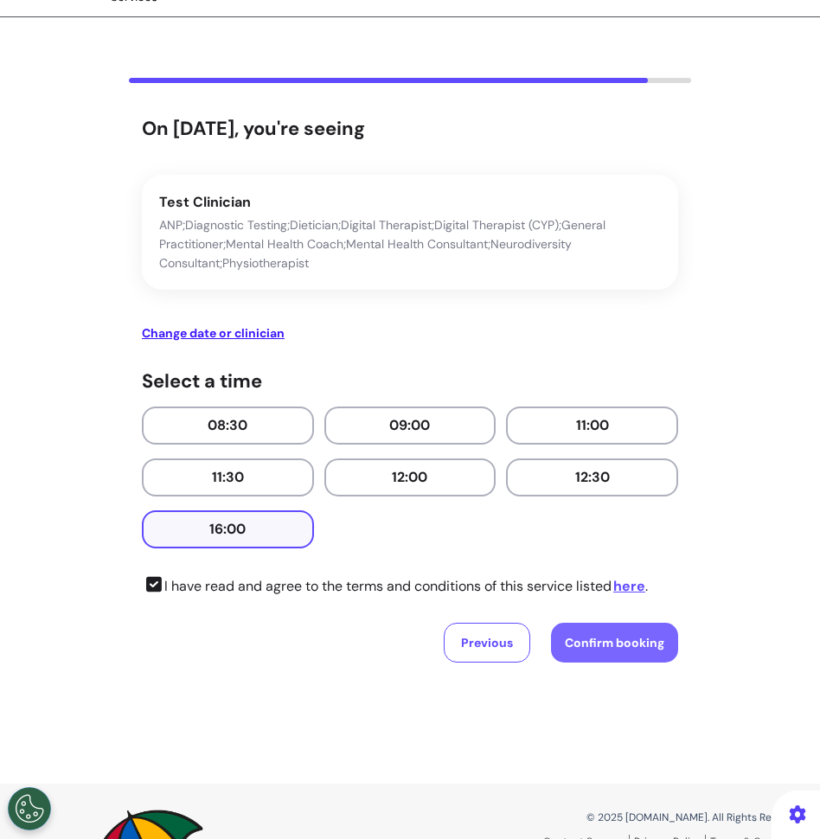
click at [597, 641] on button "Confirm booking" at bounding box center [614, 643] width 127 height 40
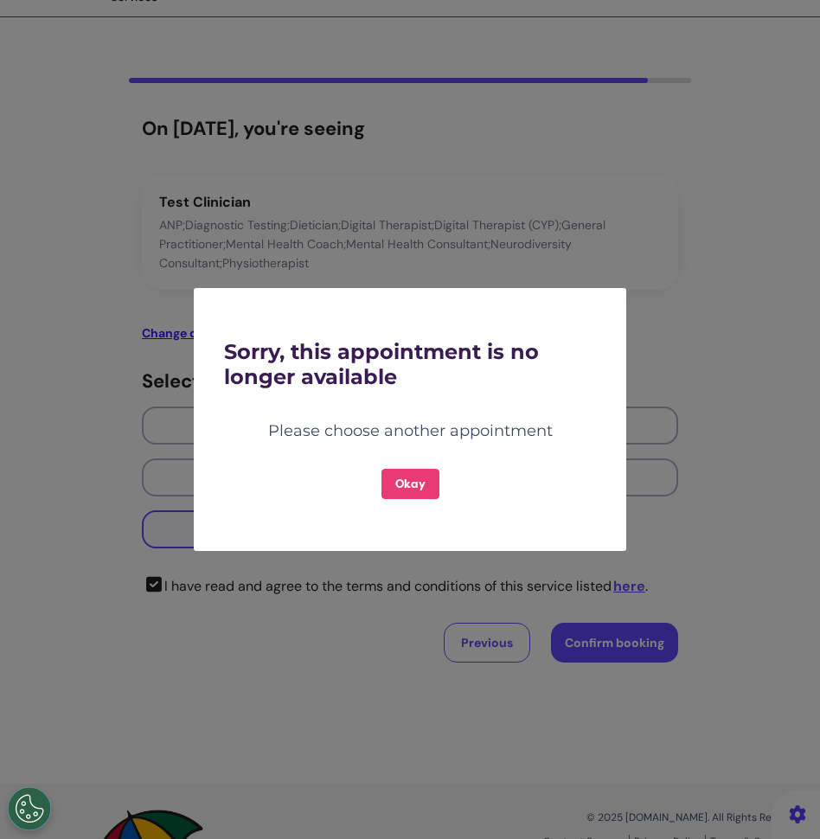
click at [390, 491] on button "Okay" at bounding box center [410, 484] width 58 height 30
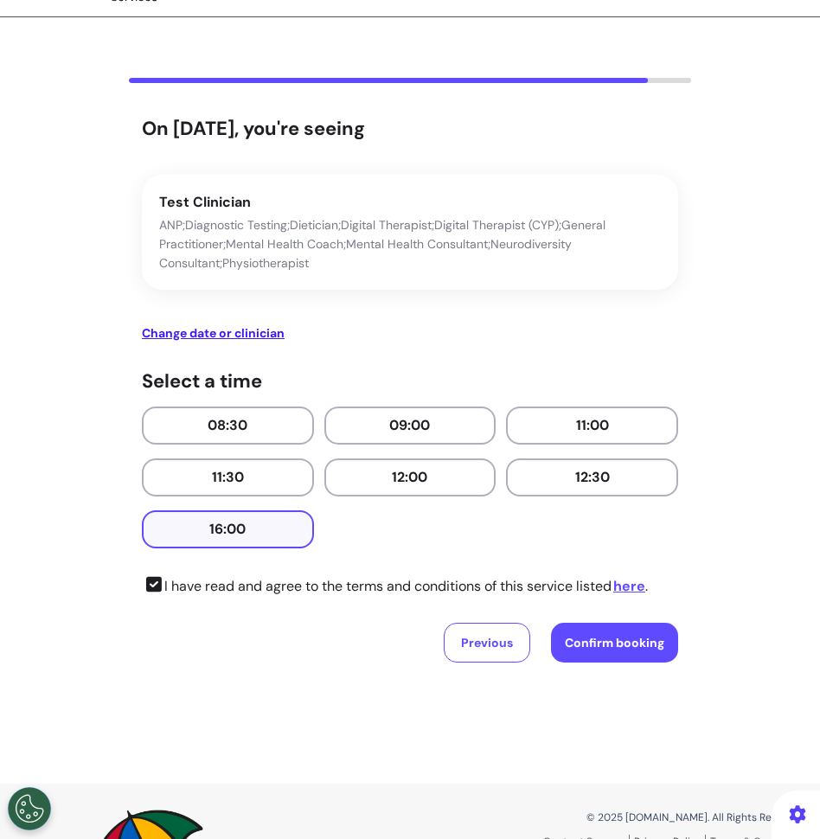
click at [231, 472] on button "11:30" at bounding box center [228, 477] width 172 height 38
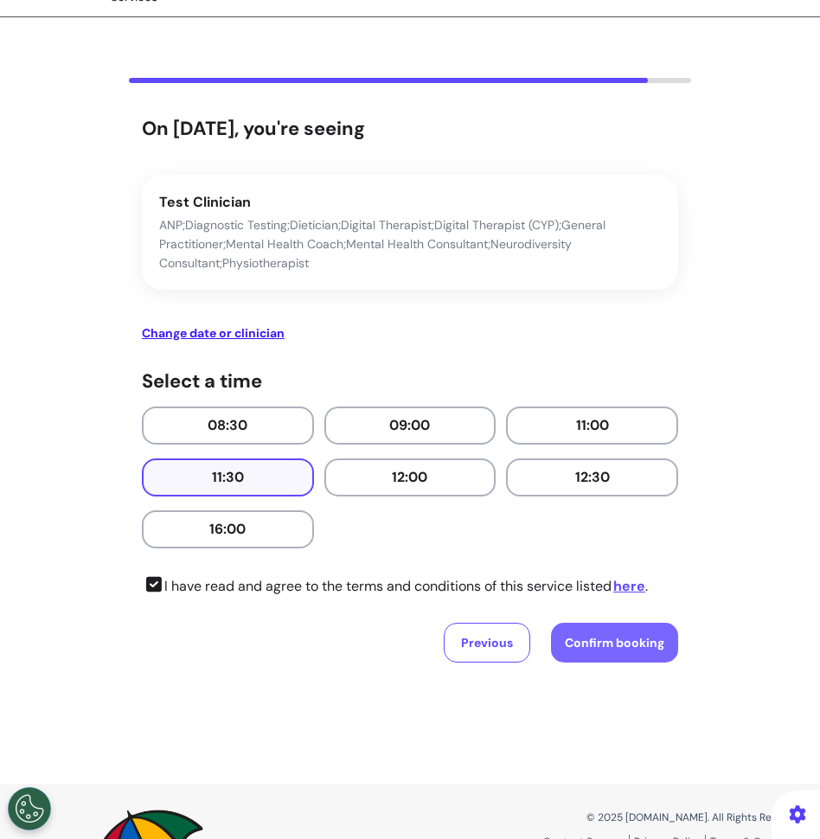
click at [609, 641] on span "Confirm booking" at bounding box center [614, 643] width 99 height 16
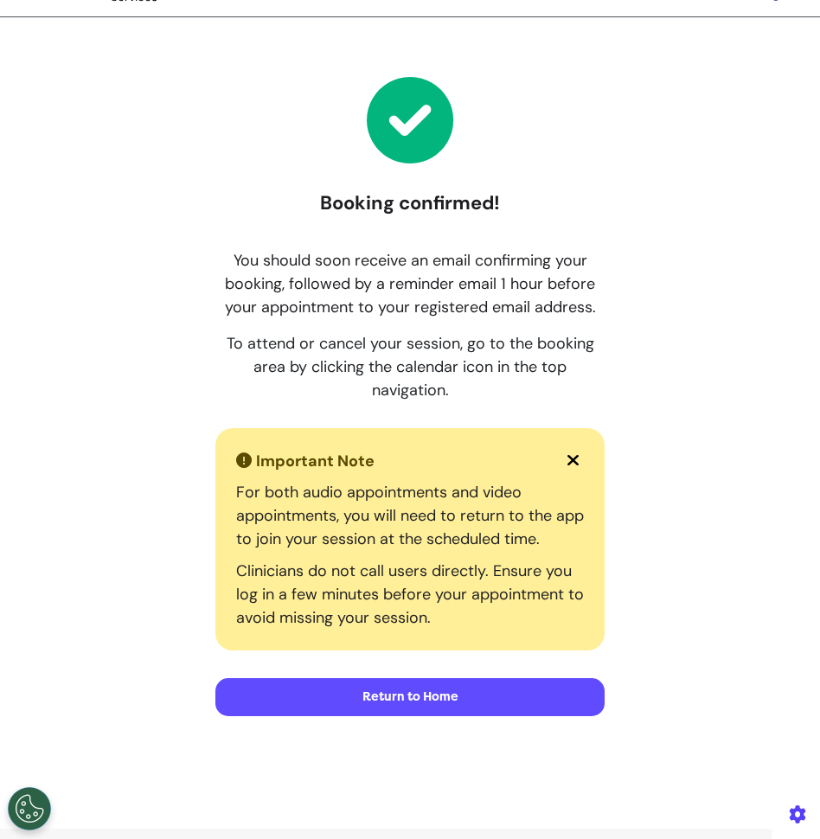
click at [505, 641] on button "Return to Home" at bounding box center [409, 697] width 389 height 38
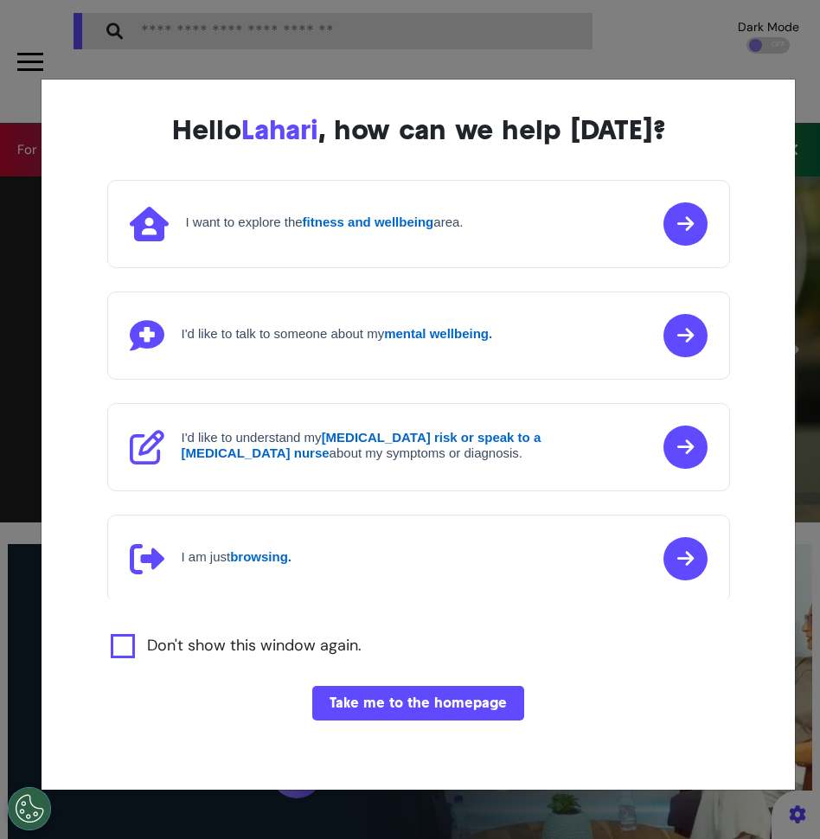
scroll to position [0, 512]
click at [387, 641] on button "Take me to the homepage" at bounding box center [418, 703] width 212 height 35
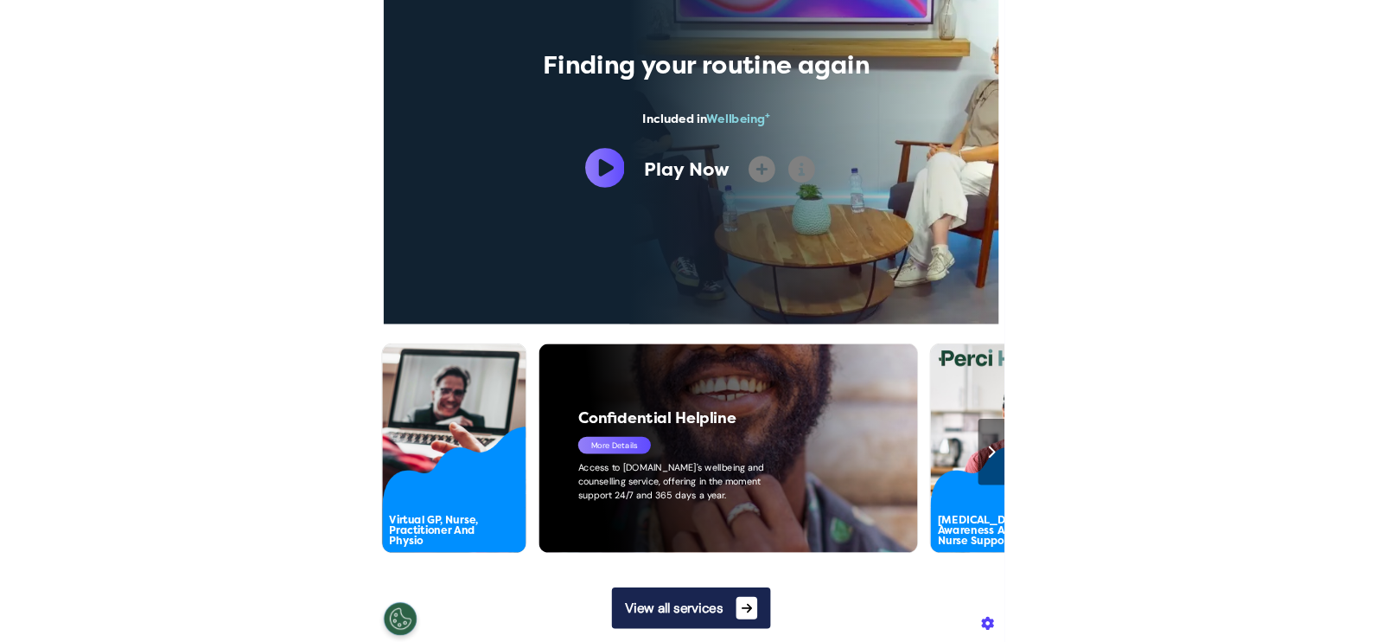
scroll to position [684, 0]
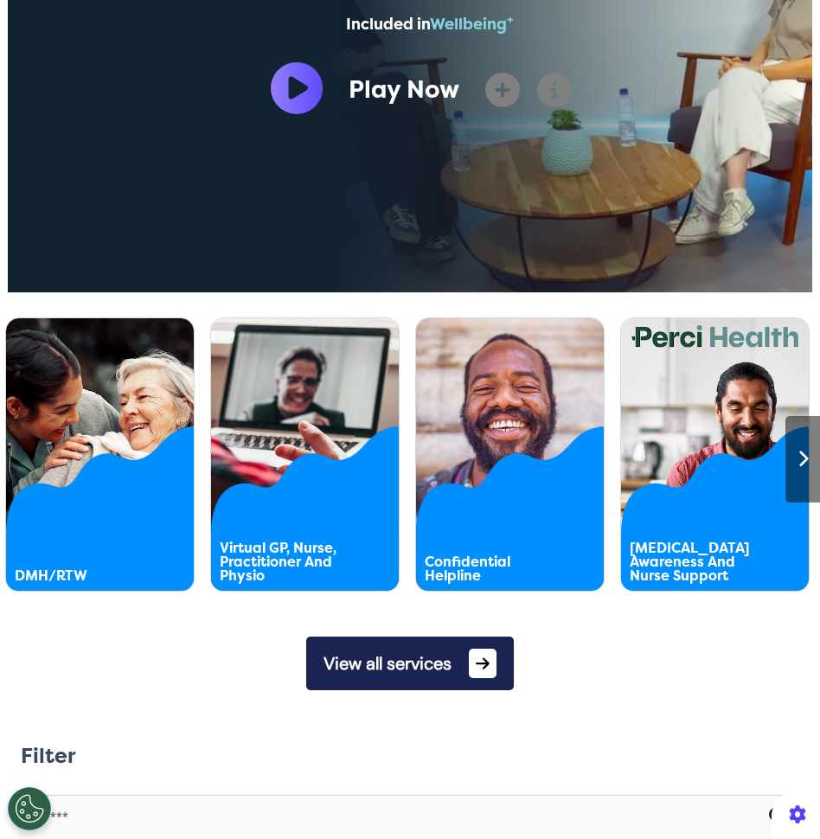
click at [86, 484] on div "A free telephone and online resource to help you understand, find and explore w…" at bounding box center [195, 497] width 277 height 54
click at [86, 412] on div "DMH/RTW" at bounding box center [230, 415] width 346 height 30
click at [51, 515] on div "DMH/RTW More Details A free telephone and online resource to help you understan…" at bounding box center [262, 454] width 513 height 272
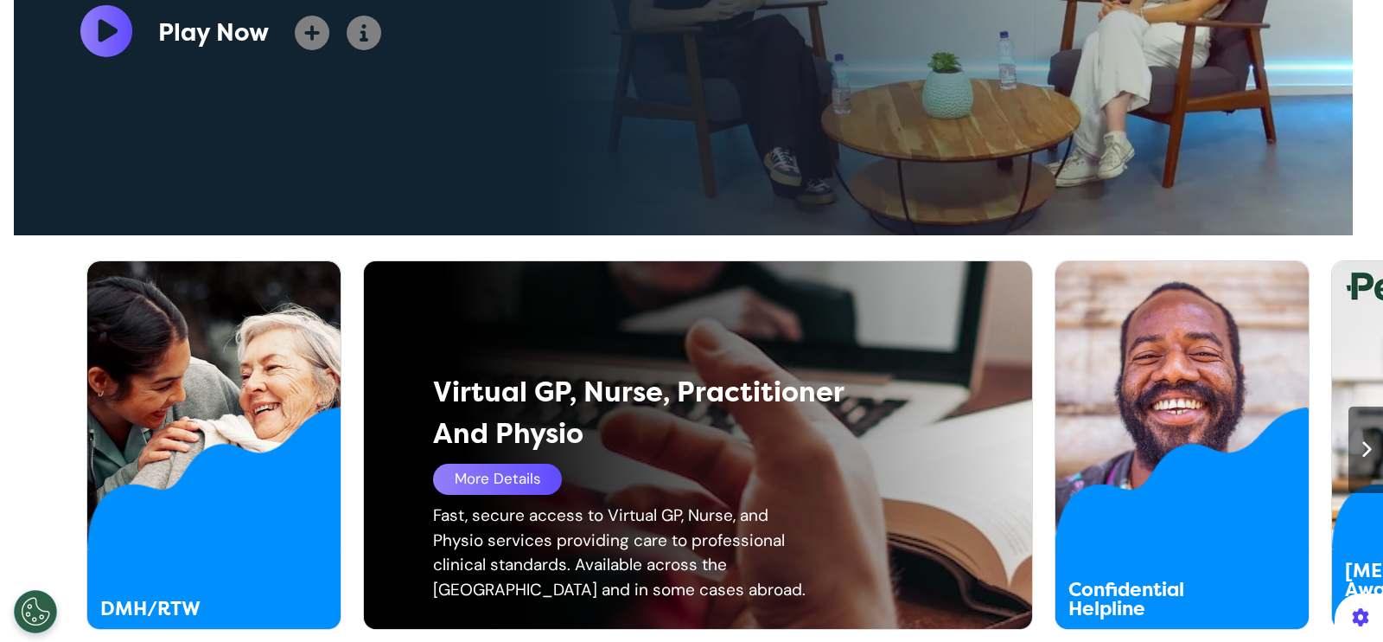
scroll to position [0, 691]
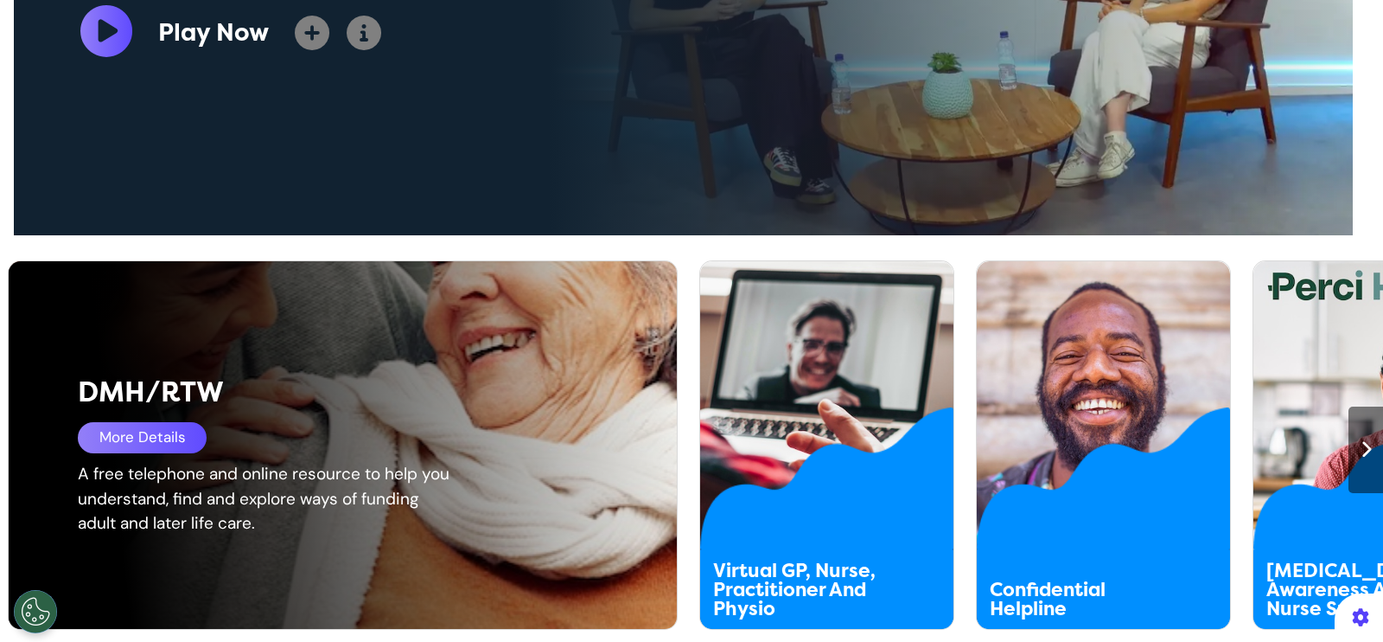
click at [125, 440] on div "More Details" at bounding box center [142, 437] width 129 height 31
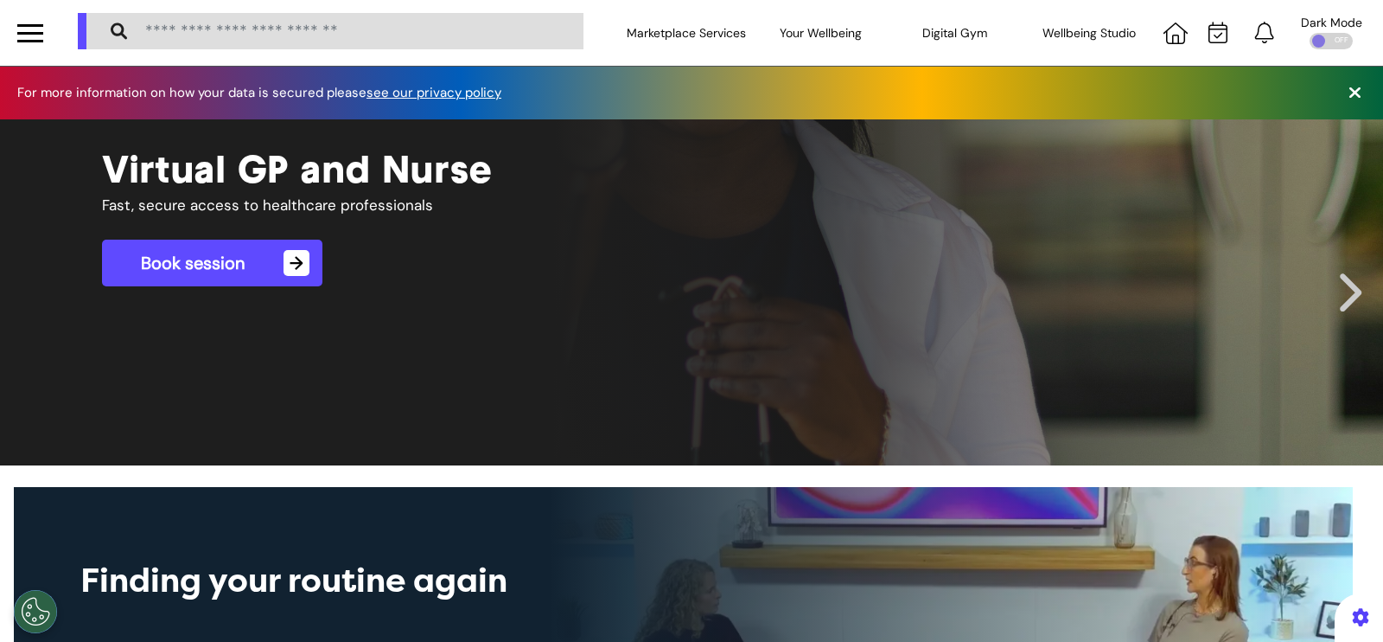
scroll to position [0, 691]
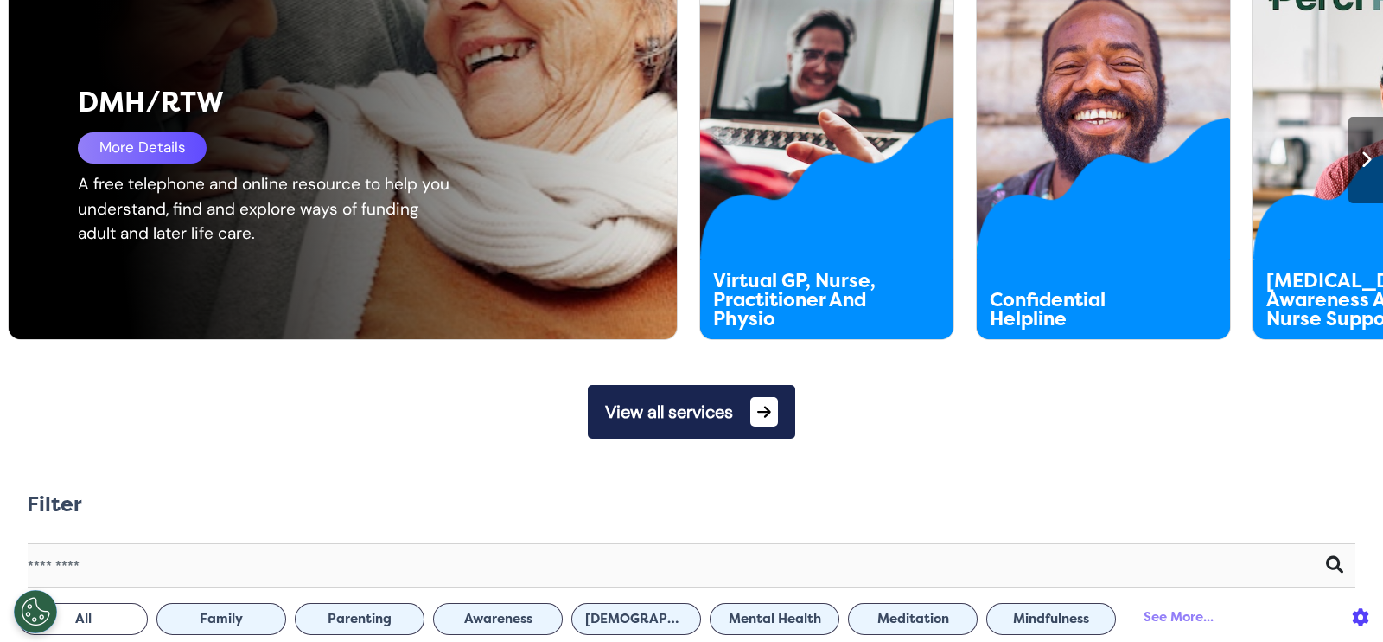
click at [84, 144] on div "More Details" at bounding box center [142, 147] width 129 height 31
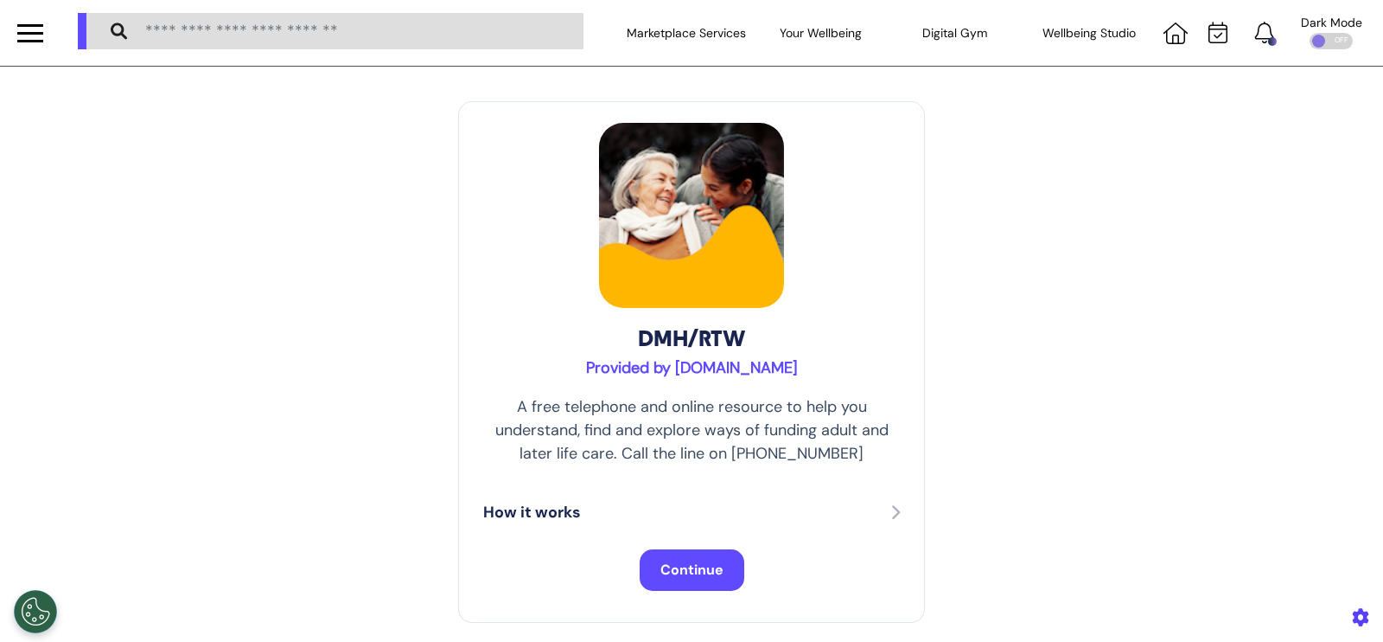
click at [686, 568] on span "Continue" at bounding box center [692, 569] width 63 height 18
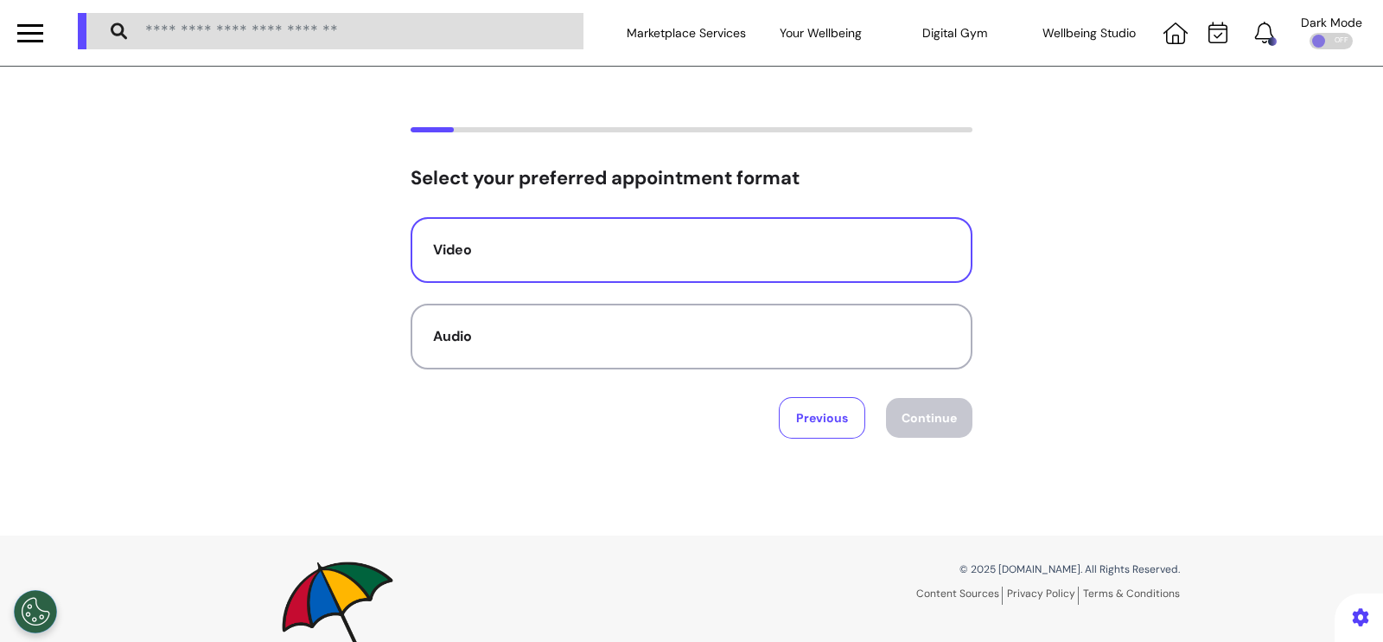
click at [582, 239] on div "Video" at bounding box center [691, 249] width 517 height 21
click at [886, 408] on button "Continue" at bounding box center [929, 418] width 86 height 40
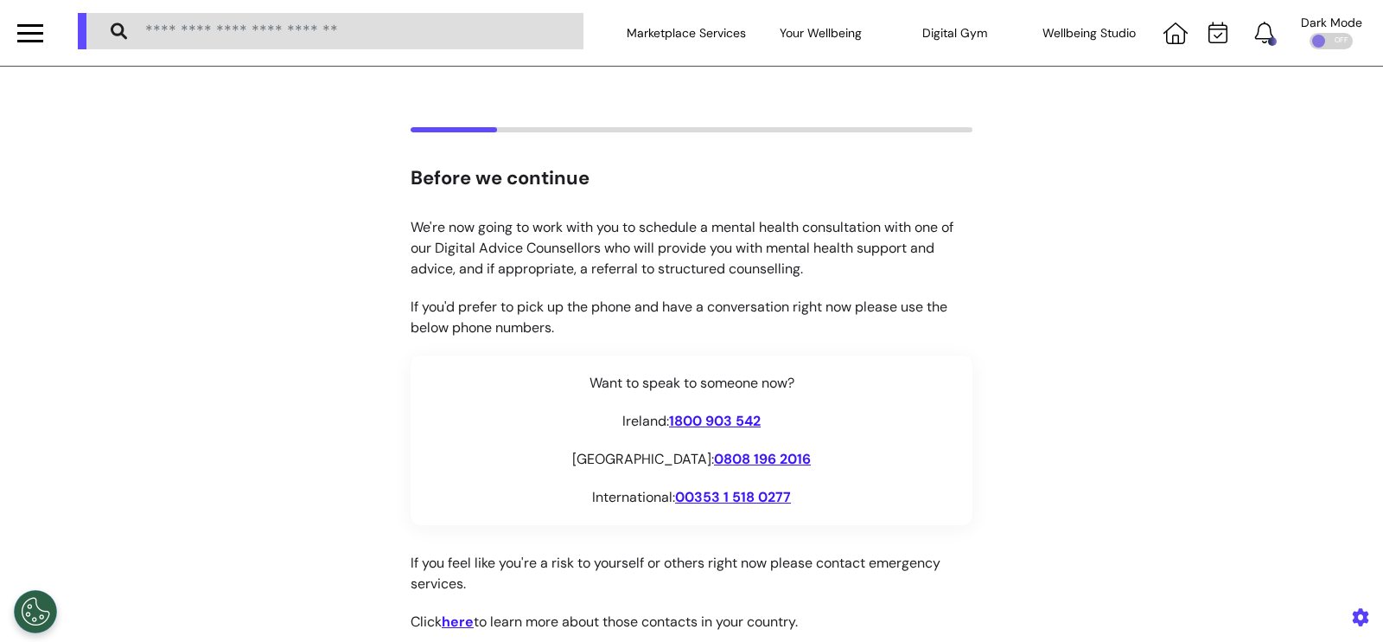
scroll to position [316, 0]
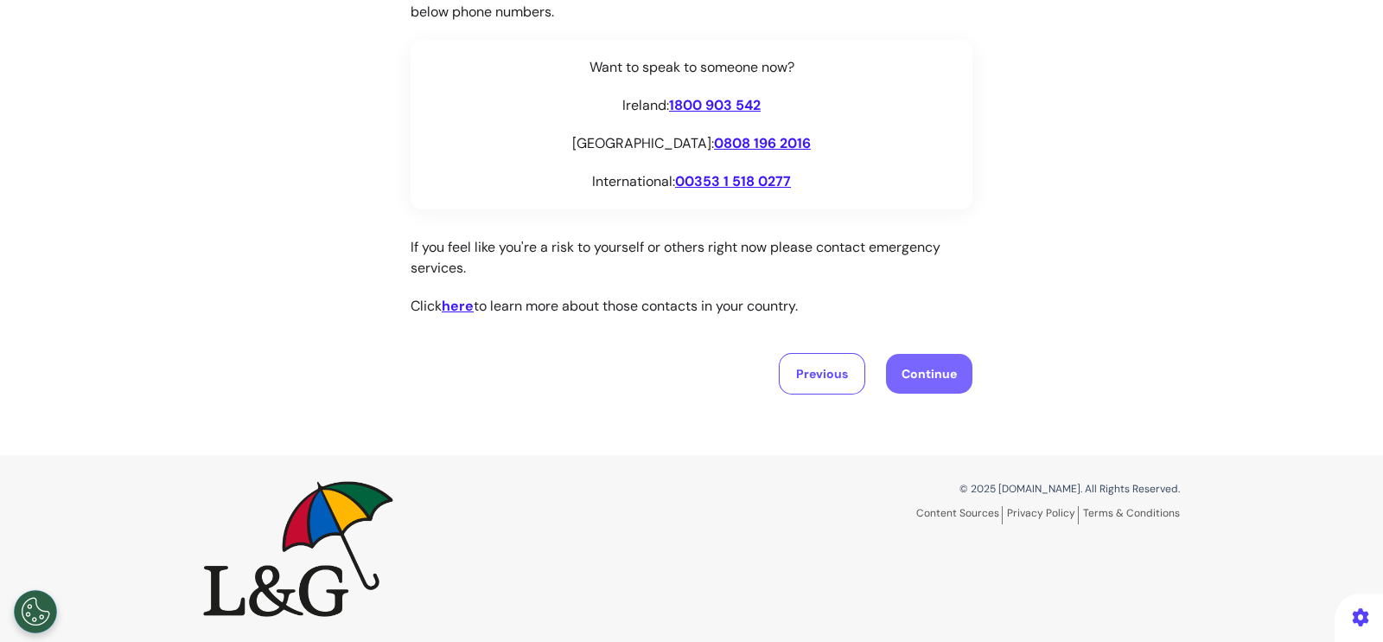
click at [895, 384] on button "Continue" at bounding box center [929, 374] width 86 height 40
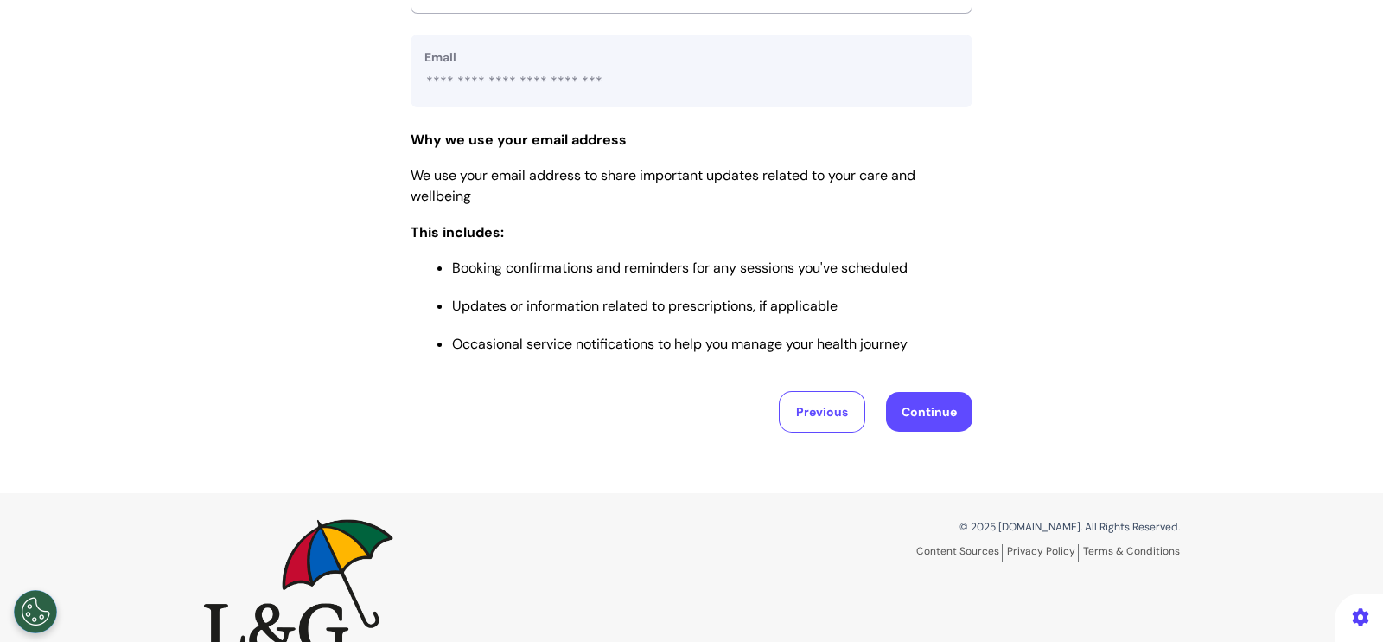
scroll to position [816, 0]
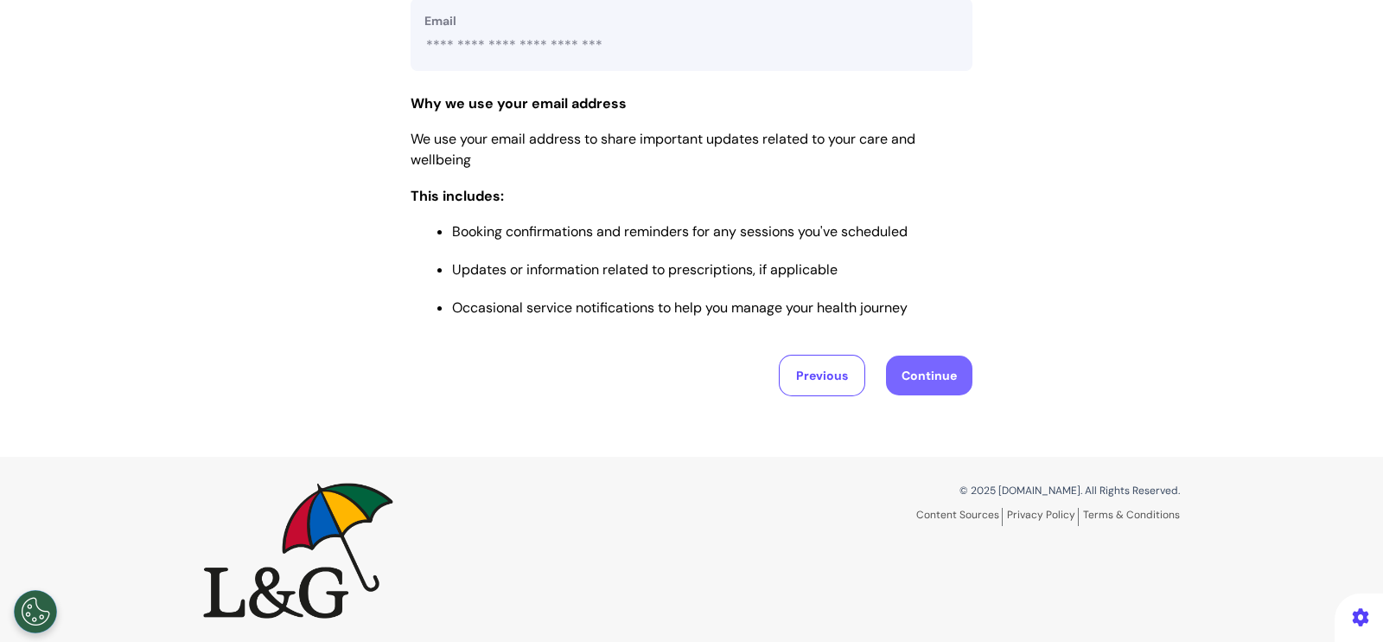
click at [921, 380] on button "Continue" at bounding box center [929, 375] width 86 height 40
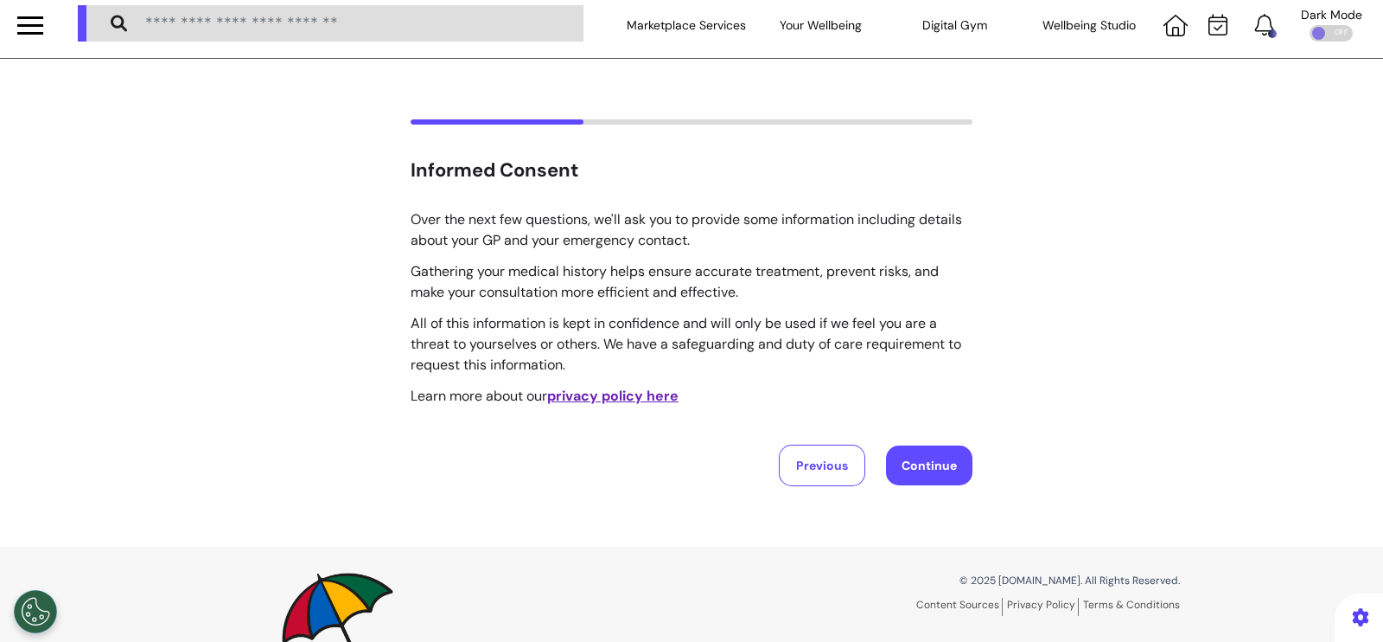
scroll to position [0, 0]
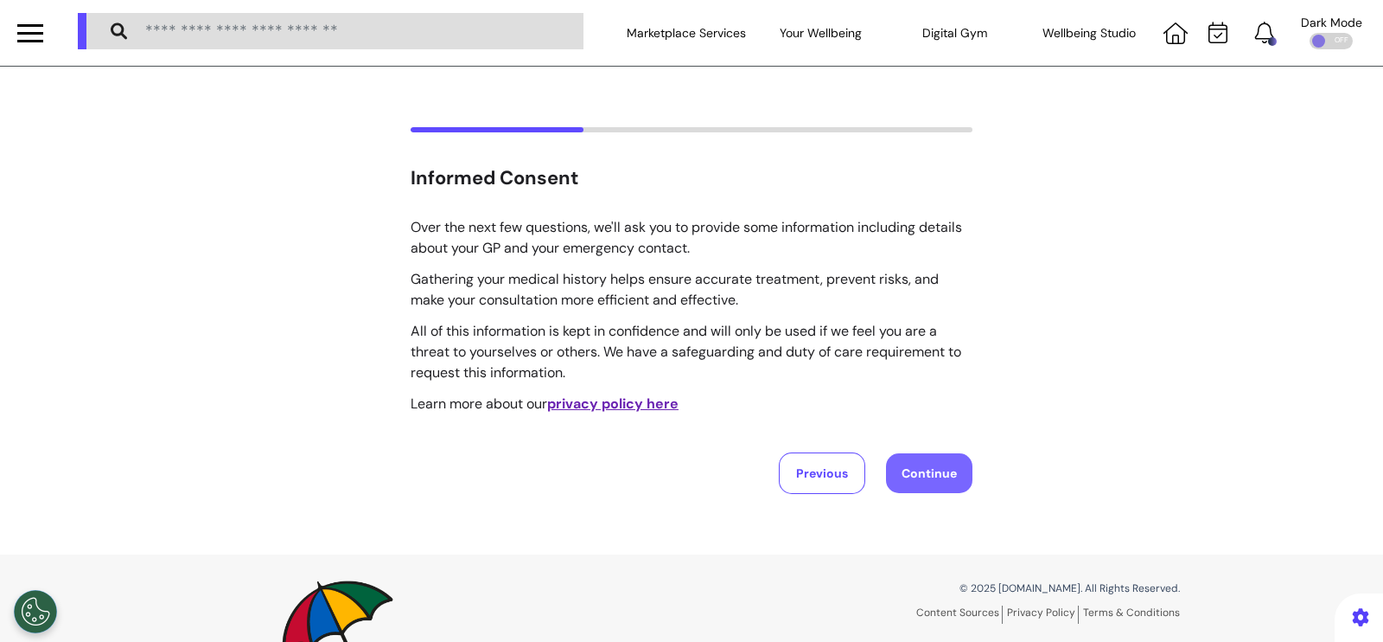
click at [919, 456] on button "Continue" at bounding box center [929, 473] width 86 height 40
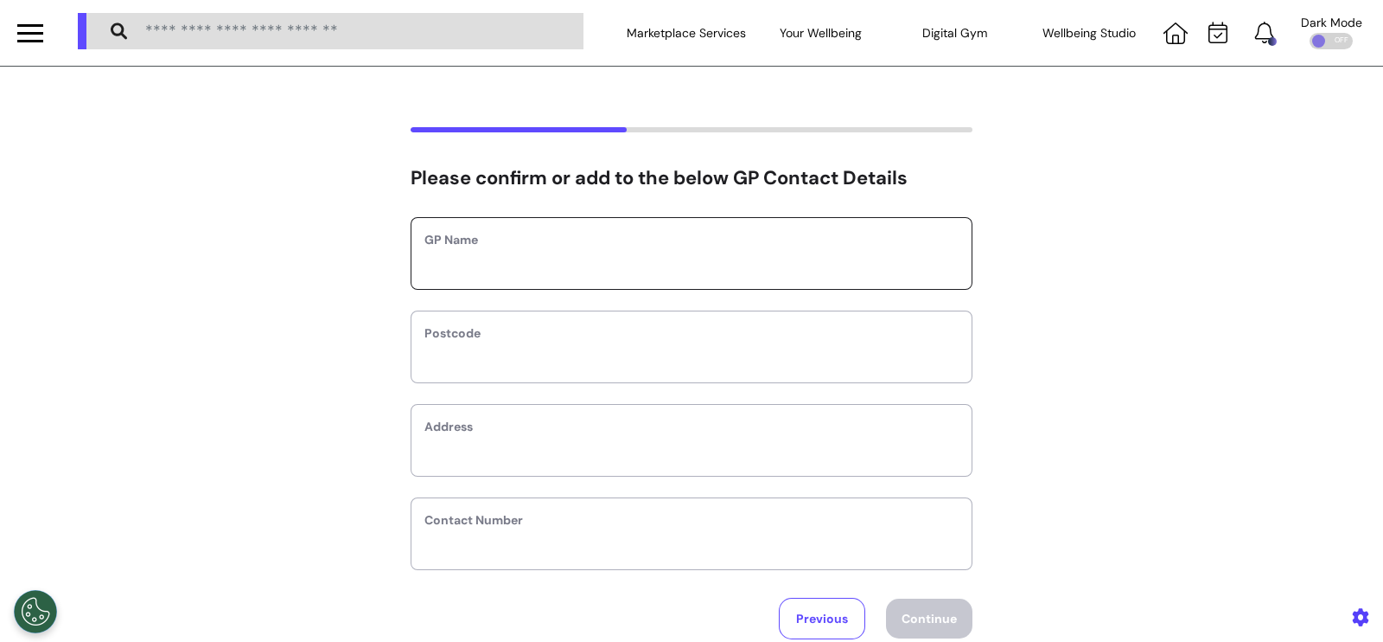
click at [716, 271] on input "text" at bounding box center [692, 264] width 534 height 22
type input "*********"
type input "*******"
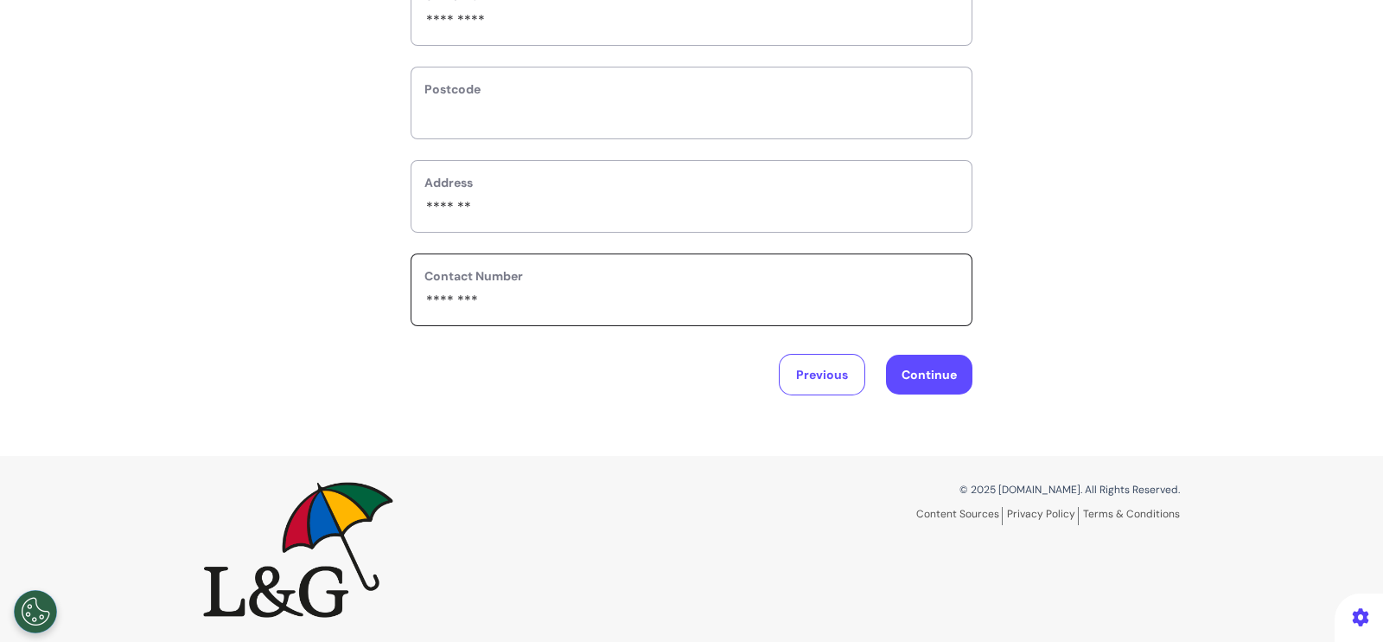
type input "********"
click at [934, 382] on button "Continue" at bounding box center [929, 374] width 86 height 40
select select "**********"
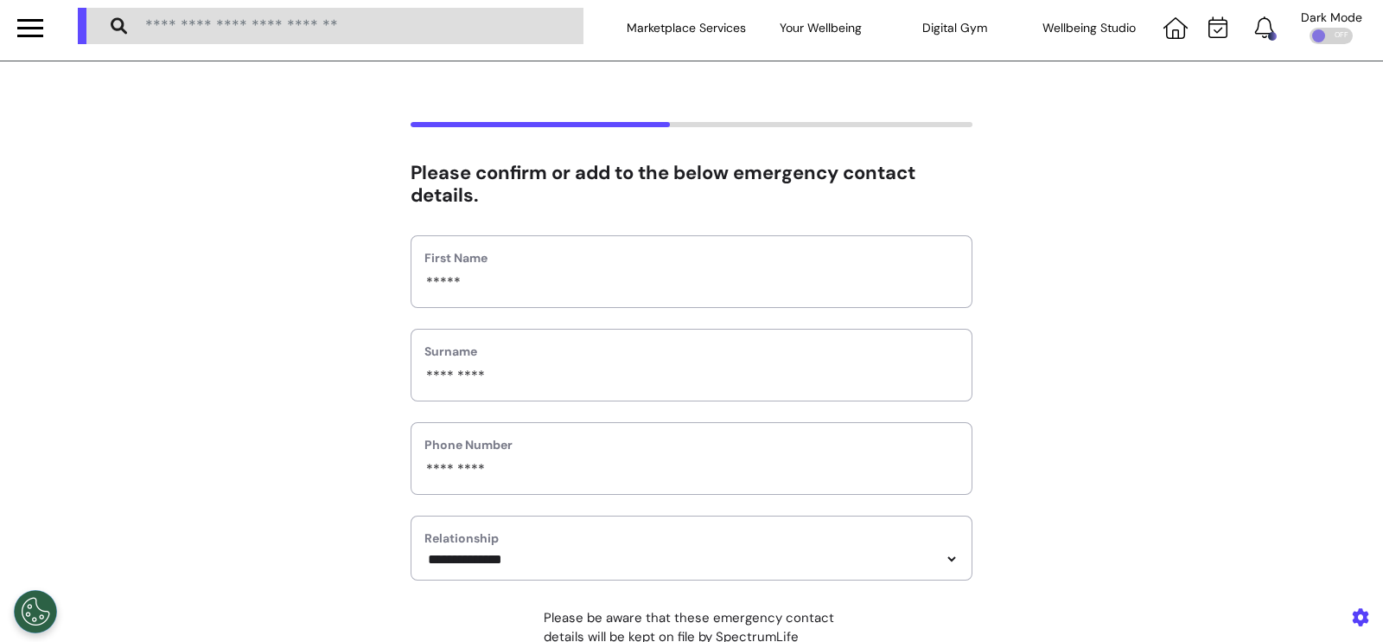
scroll to position [0, 0]
